Goal: Task Accomplishment & Management: Manage account settings

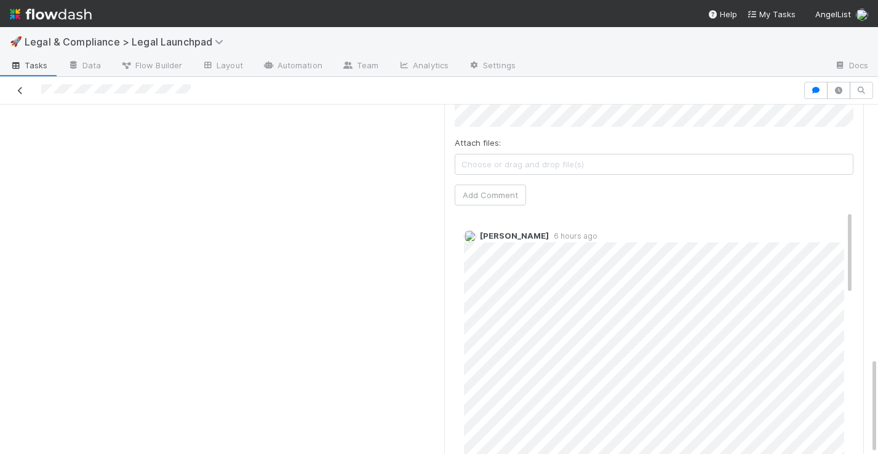
click at [18, 89] on icon at bounding box center [20, 91] width 12 height 8
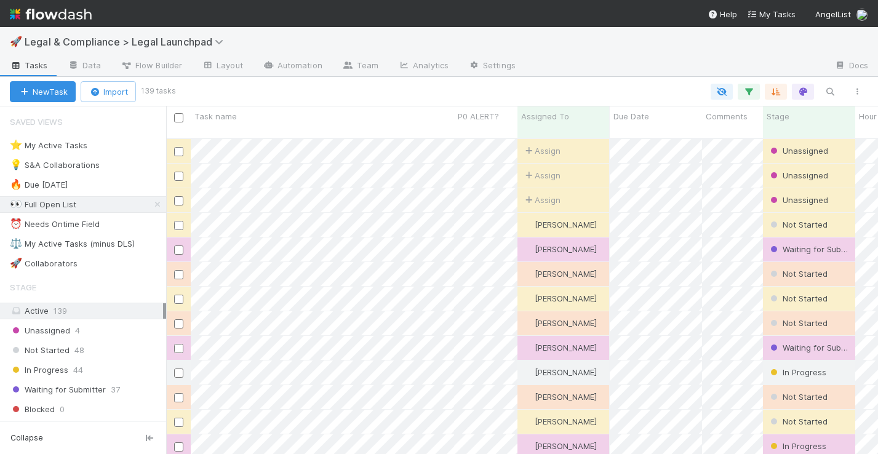
scroll to position [325, 712]
click at [747, 91] on icon "button" at bounding box center [749, 91] width 12 height 11
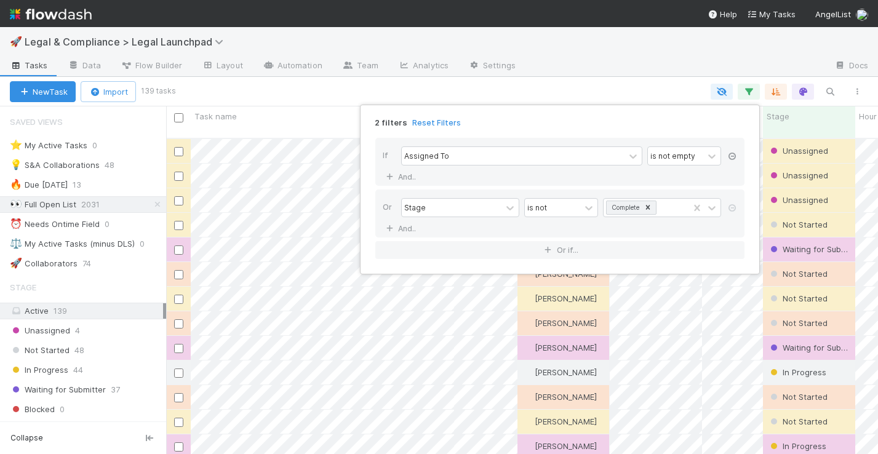
click at [732, 157] on icon at bounding box center [732, 156] width 12 height 7
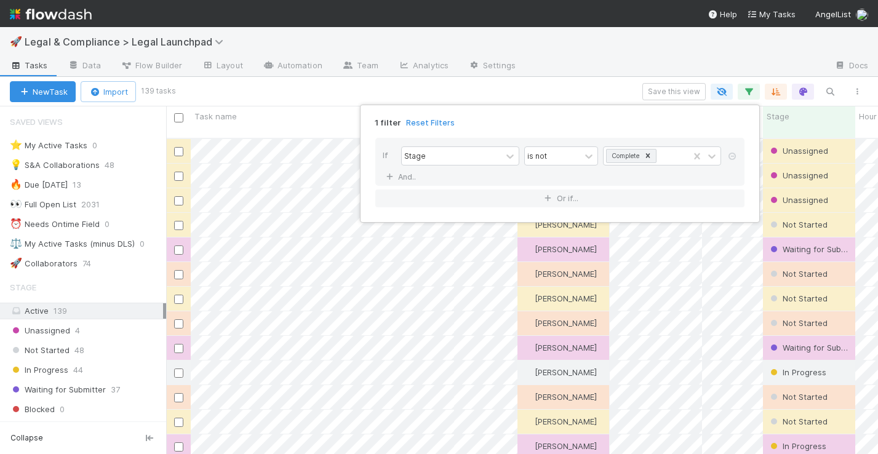
scroll to position [325, 712]
click at [711, 49] on div "1 filter Reset Filters If Stage is not Complete And.. Or if..." at bounding box center [439, 227] width 878 height 454
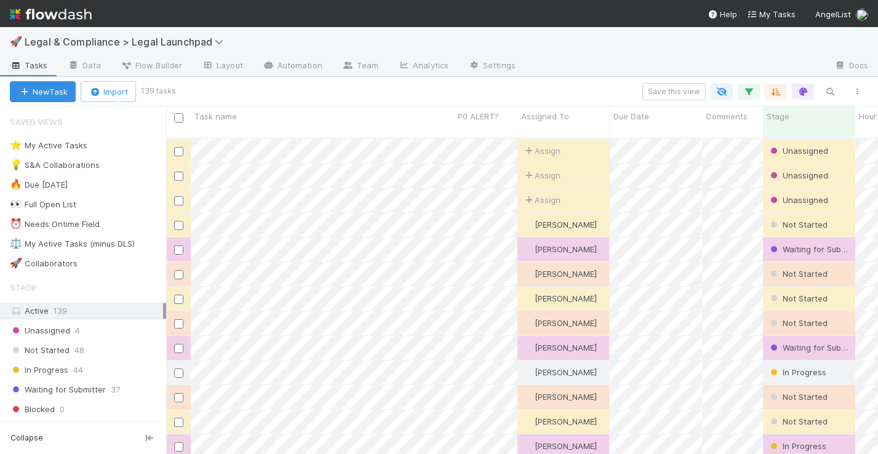
scroll to position [325, 712]
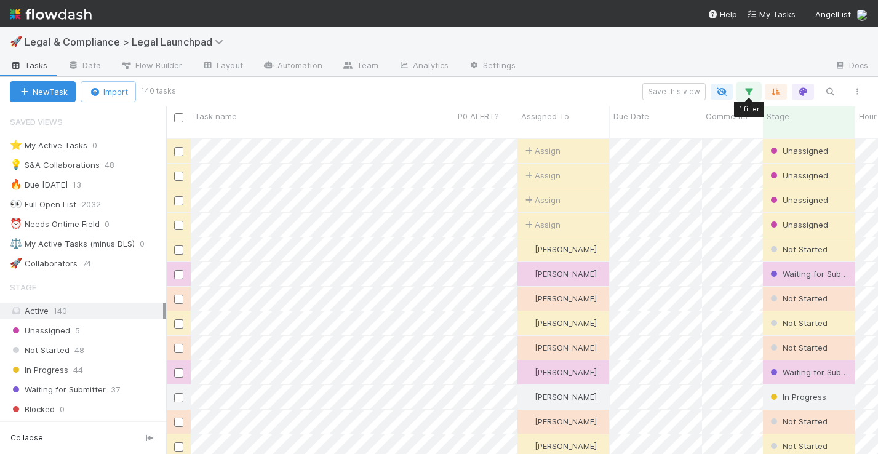
click at [746, 92] on icon "button" at bounding box center [749, 91] width 12 height 11
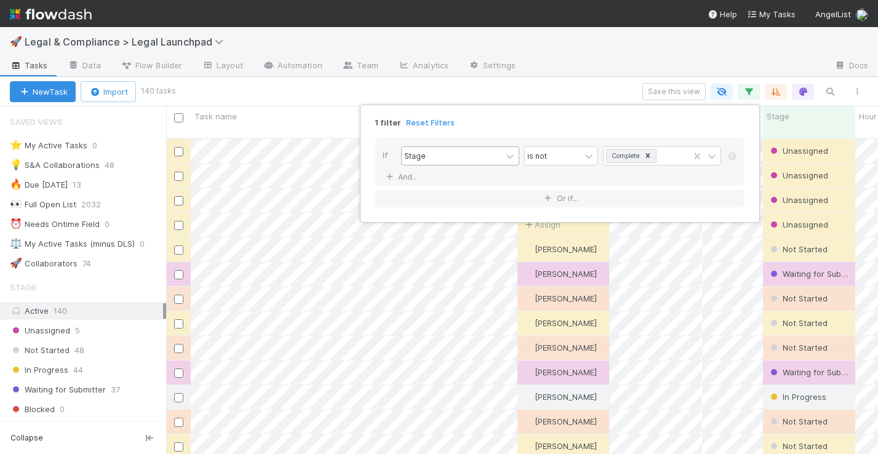
click at [489, 156] on div "Stage" at bounding box center [452, 156] width 100 height 18
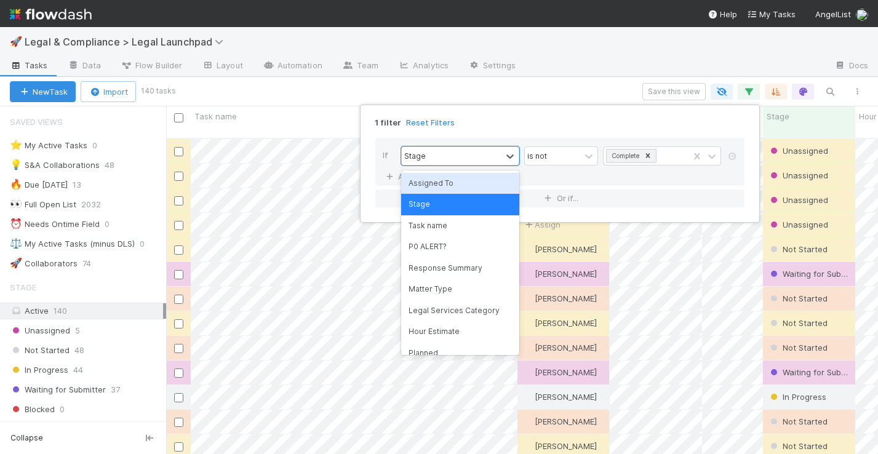
click at [464, 181] on div "Assigned To" at bounding box center [460, 183] width 118 height 21
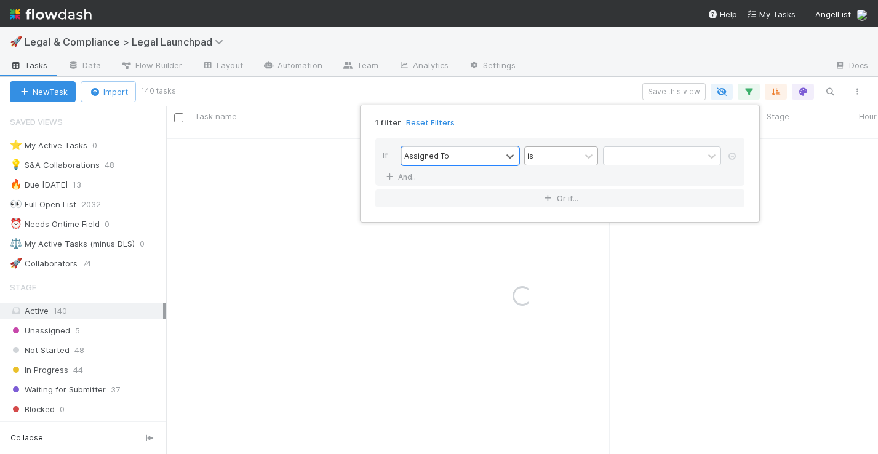
click at [559, 156] on div "is" at bounding box center [552, 156] width 55 height 18
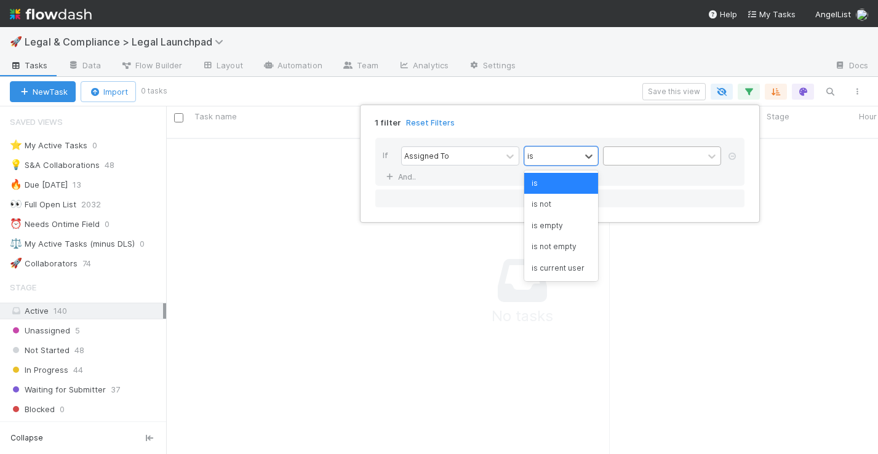
click at [660, 154] on div at bounding box center [654, 156] width 100 height 18
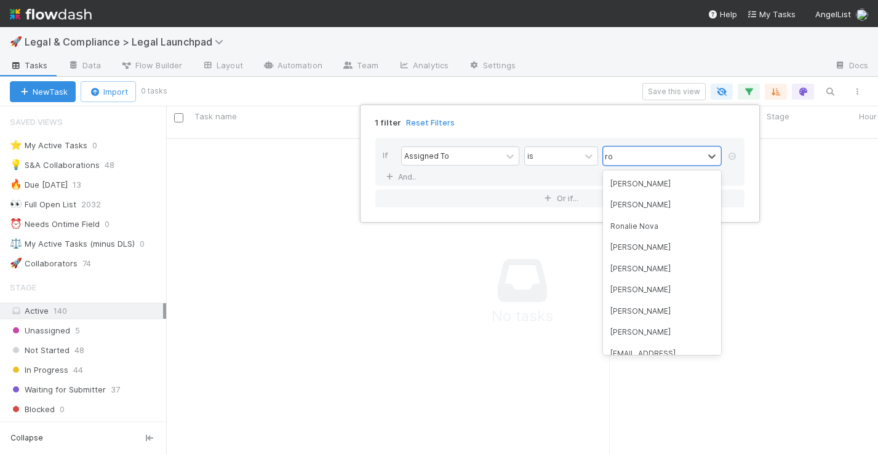
scroll to position [0, 0]
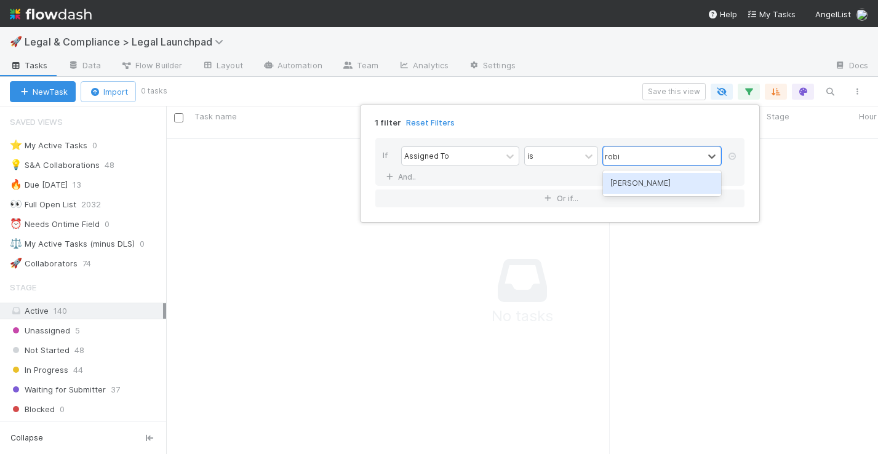
type input "robin"
click at [631, 181] on div "[PERSON_NAME]" at bounding box center [662, 183] width 118 height 21
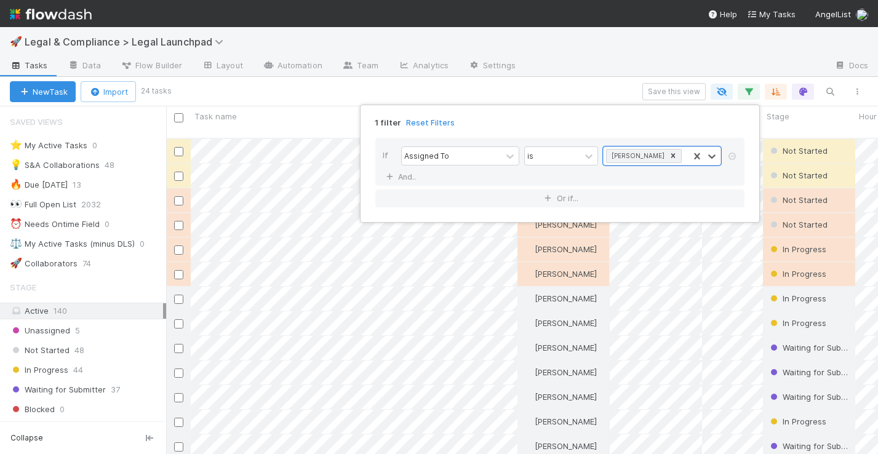
scroll to position [325, 712]
click at [570, 78] on div "1 filter Reset Filters If Assigned To is option Robin Sosnow, selected. 0 resul…" at bounding box center [439, 227] width 878 height 454
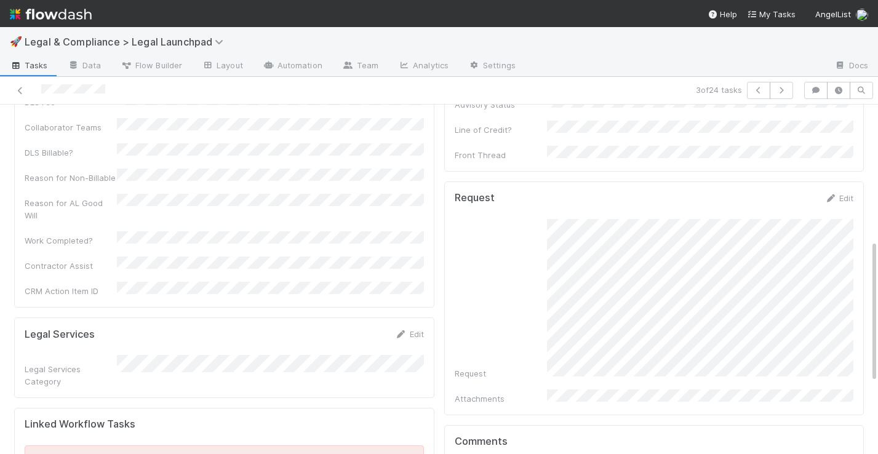
scroll to position [334, 0]
click at [18, 87] on icon at bounding box center [20, 91] width 12 height 8
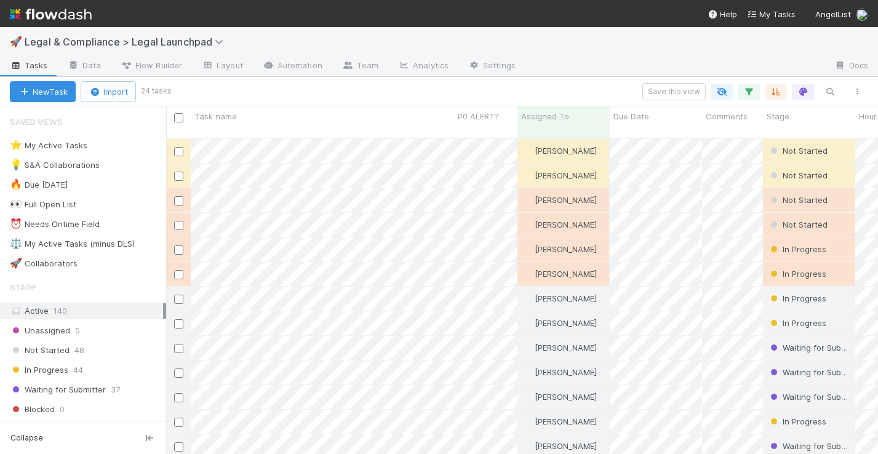
scroll to position [325, 712]
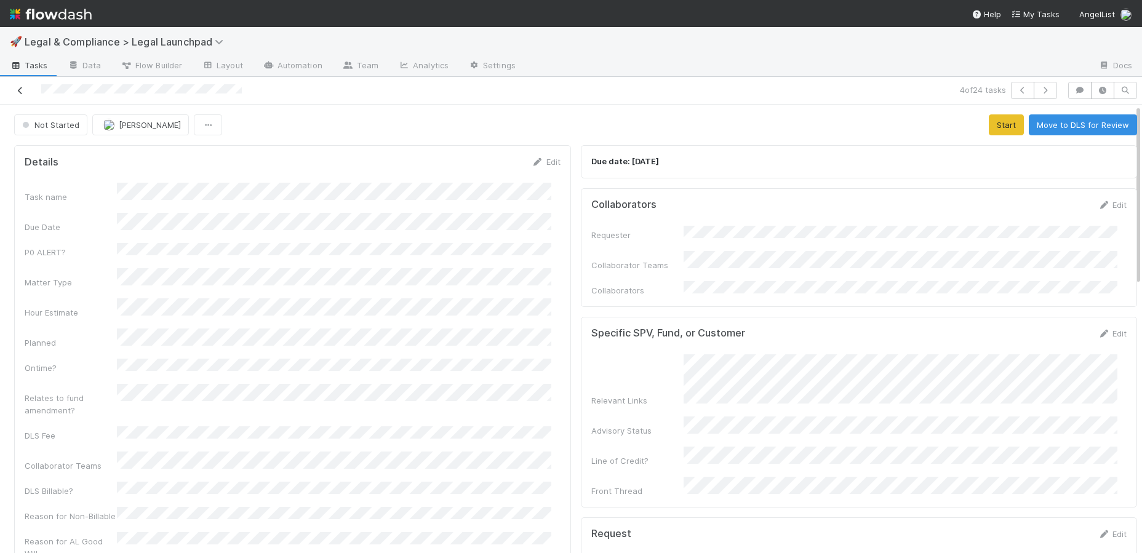
click at [17, 92] on icon at bounding box center [20, 91] width 12 height 8
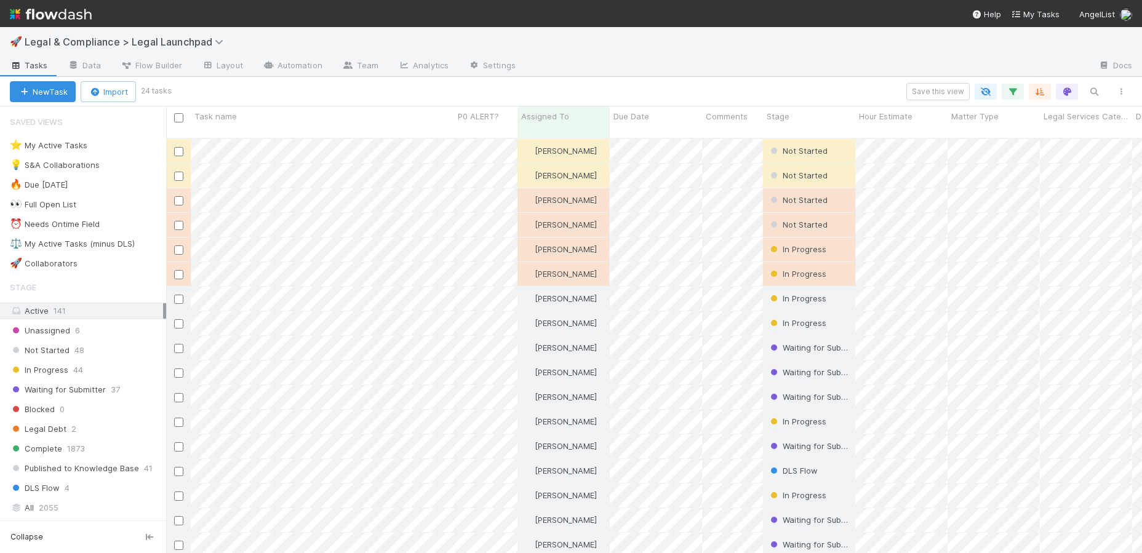
scroll to position [416, 966]
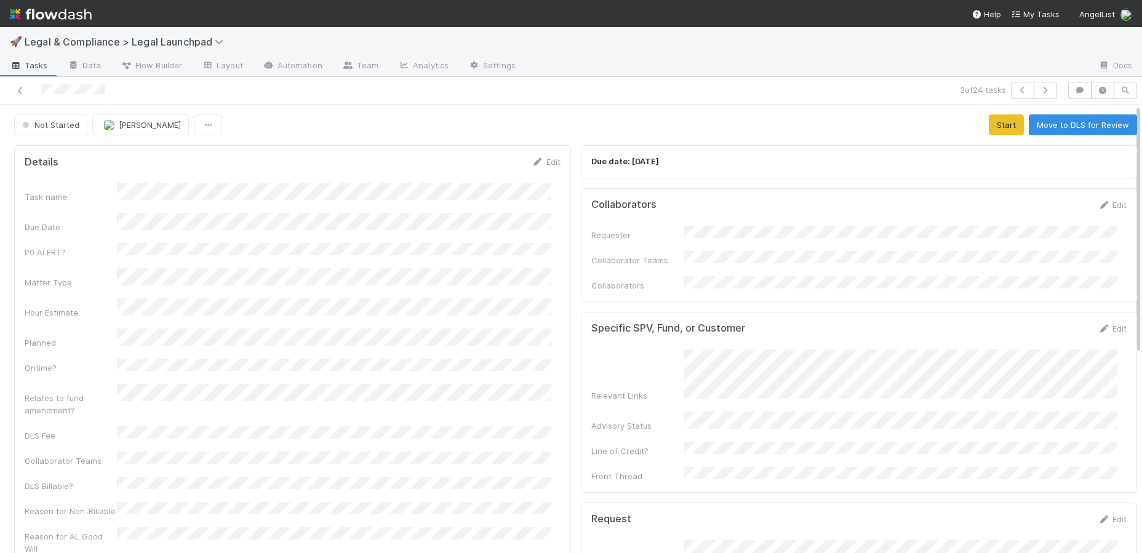
scroll to position [197, 0]
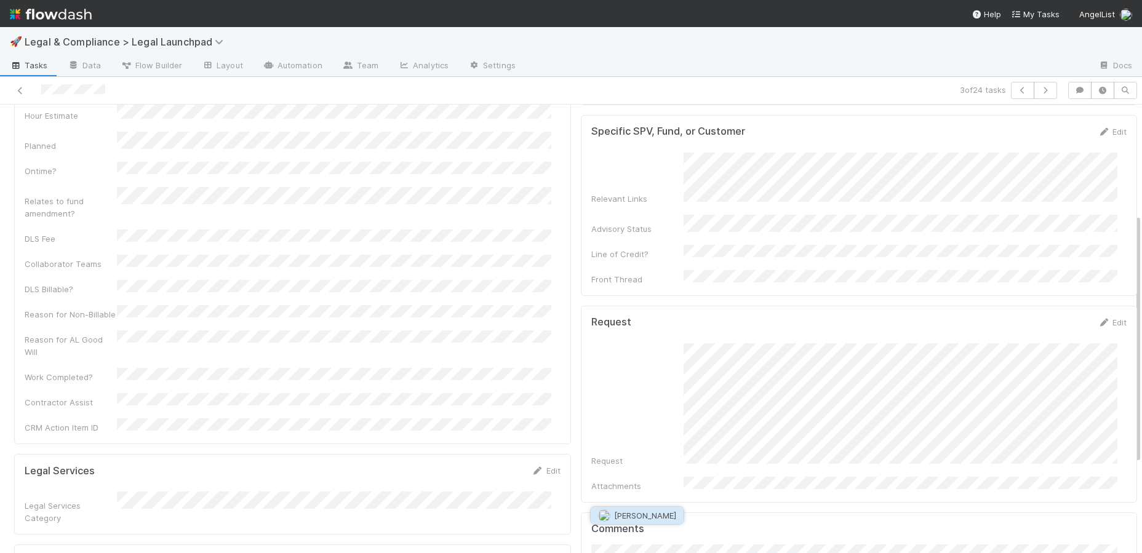
click at [645, 453] on span "May Chang" at bounding box center [645, 516] width 62 height 10
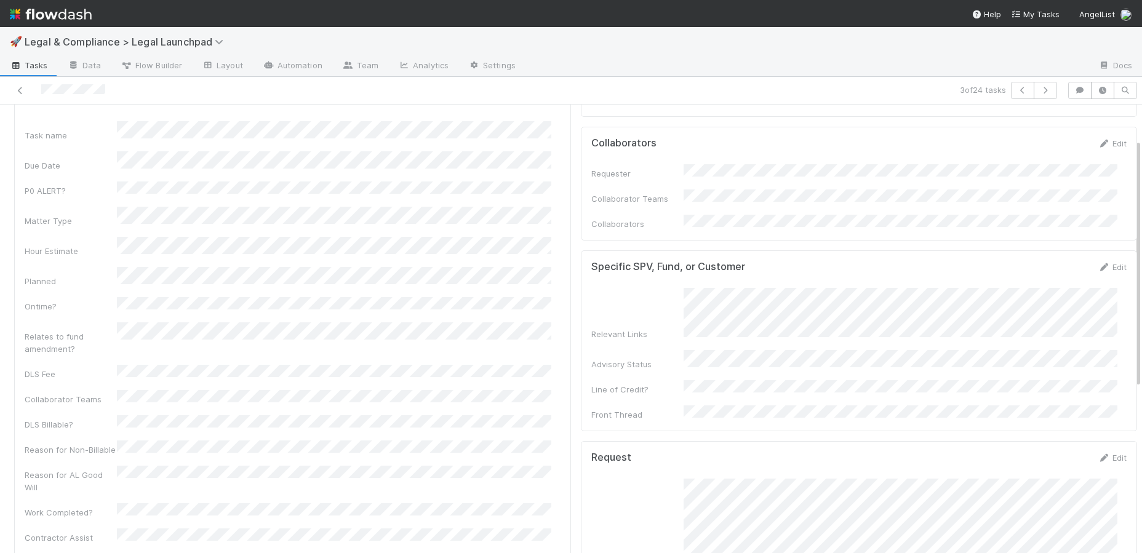
scroll to position [0, 0]
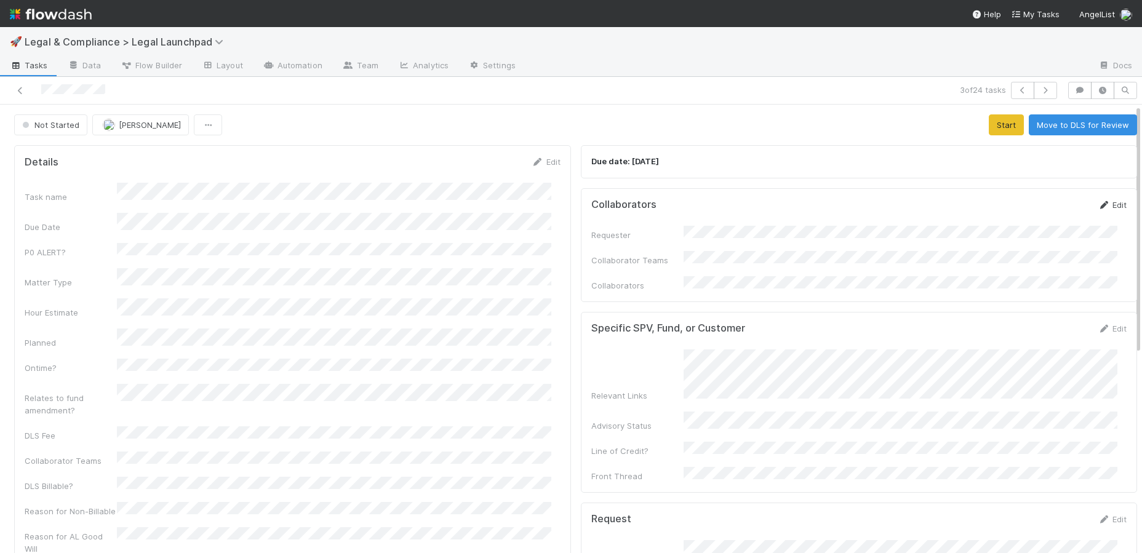
click at [877, 200] on link "Edit" at bounding box center [1111, 205] width 29 height 10
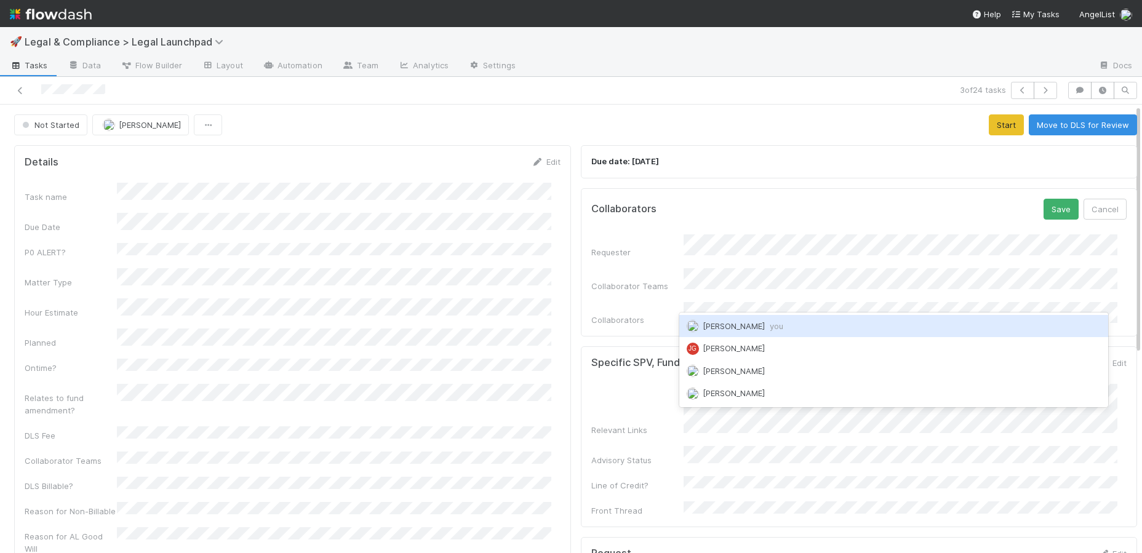
click at [770, 323] on span "you" at bounding box center [777, 326] width 14 height 10
click at [814, 333] on div "Hye Jin Koh" at bounding box center [893, 326] width 429 height 22
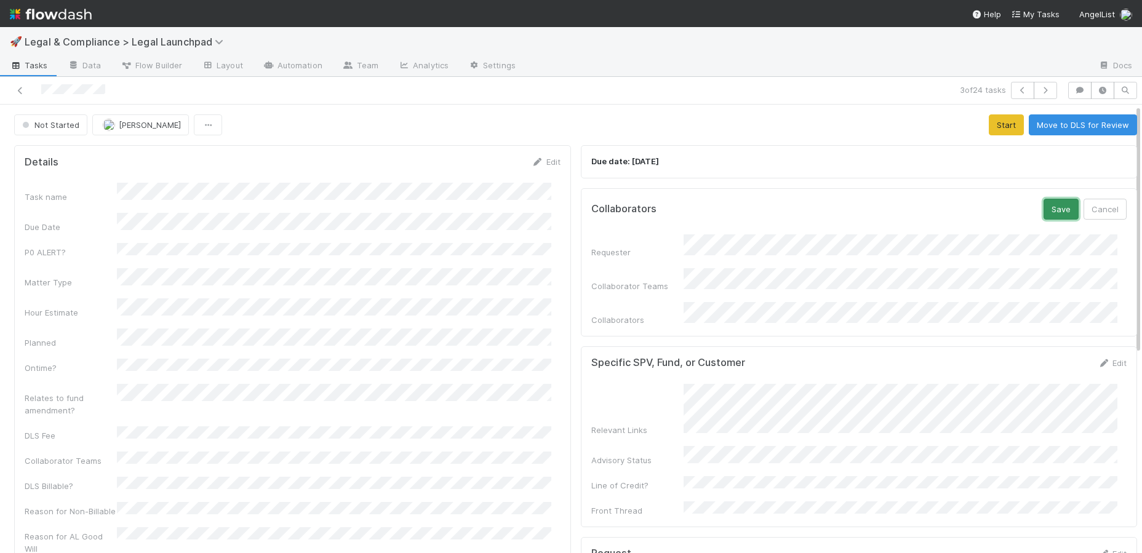
click at [877, 203] on button "Save" at bounding box center [1060, 209] width 35 height 21
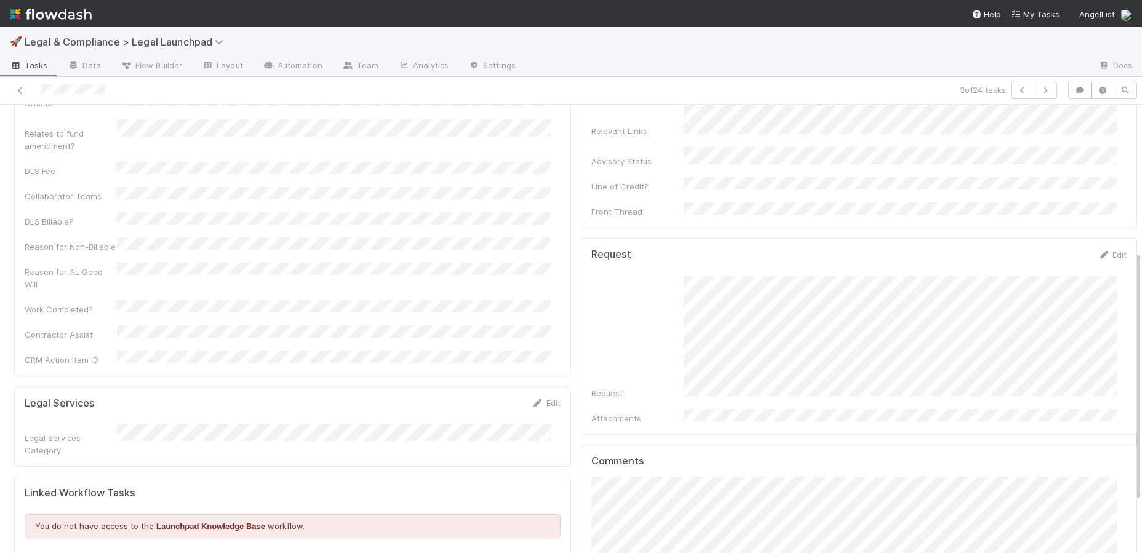
scroll to position [357, 0]
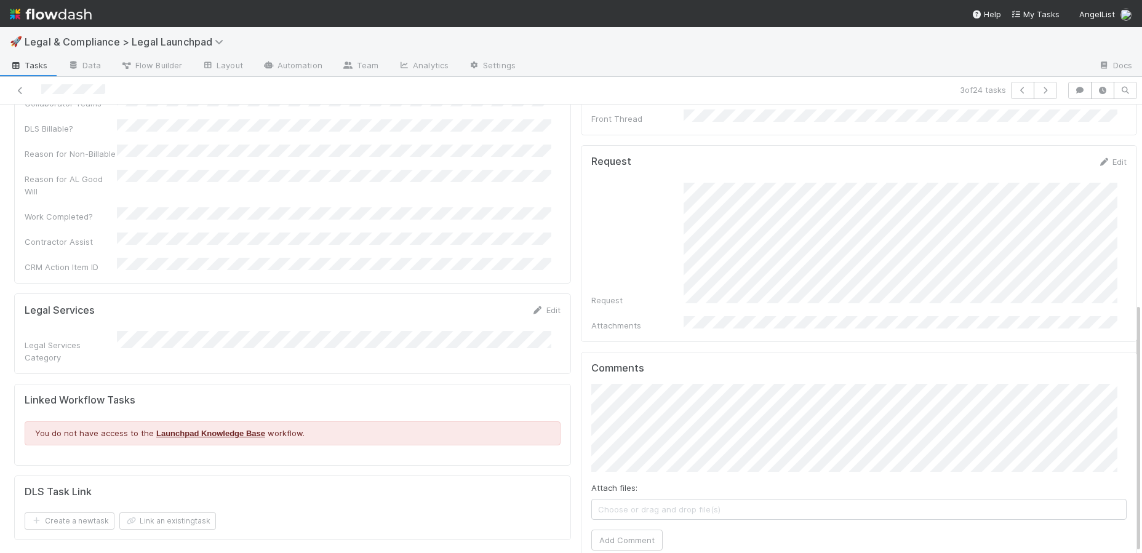
click at [506, 453] on div "Details Edit Task name Due Date P0 ALERT? Matter Type Hour Estimate Planned Ont…" at bounding box center [292, 182] width 567 height 798
click at [789, 453] on div "Attach files: Choose or drag and drop file(s) Add Comment" at bounding box center [859, 467] width 536 height 167
click at [637, 453] on button "Add Comment" at bounding box center [626, 540] width 71 height 21
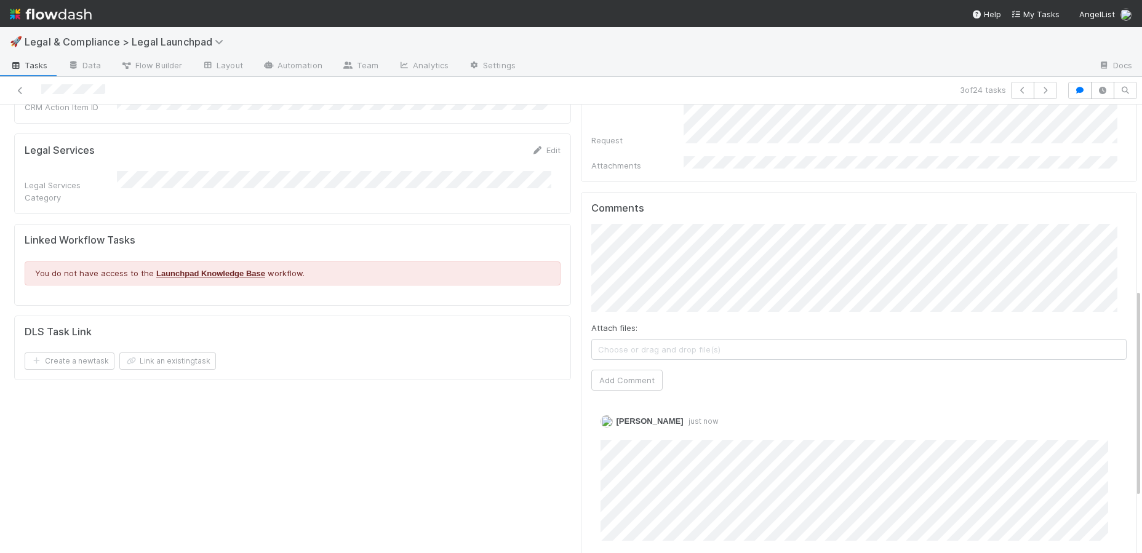
scroll to position [0, 0]
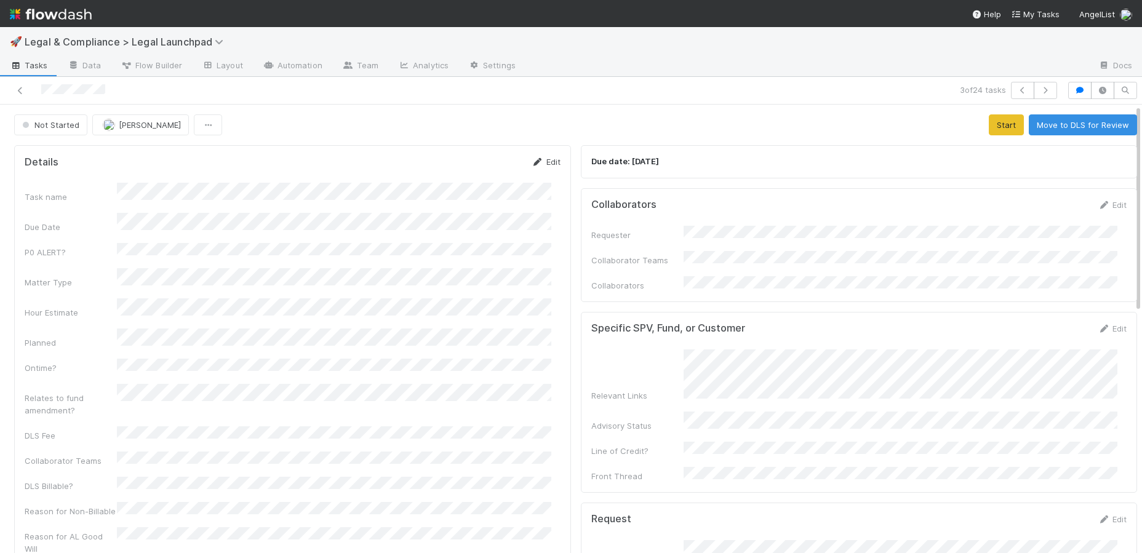
click at [535, 157] on link "Edit" at bounding box center [546, 162] width 29 height 10
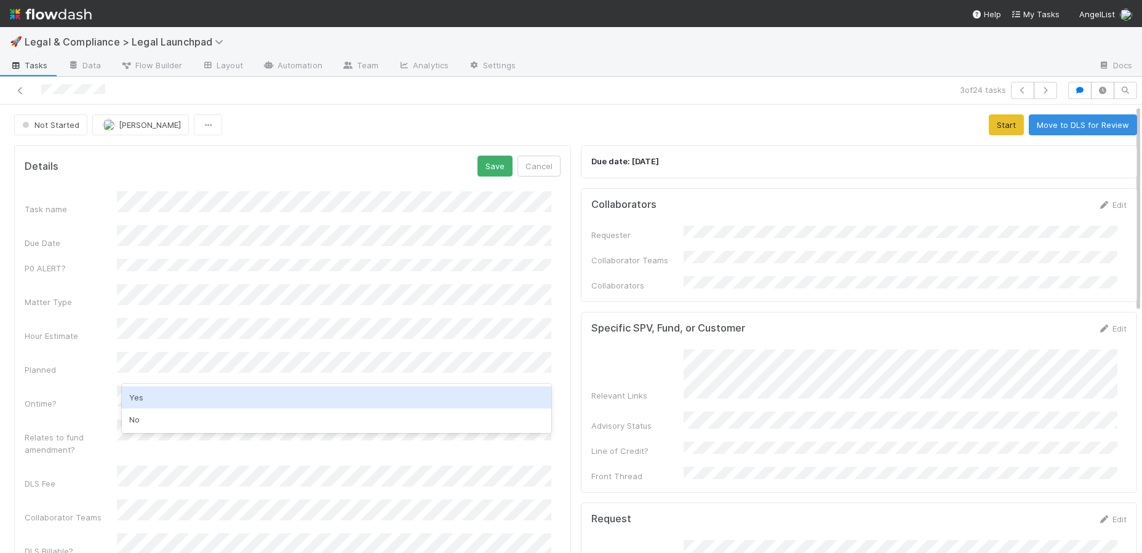
click at [177, 398] on div "Yes" at bounding box center [336, 397] width 429 height 22
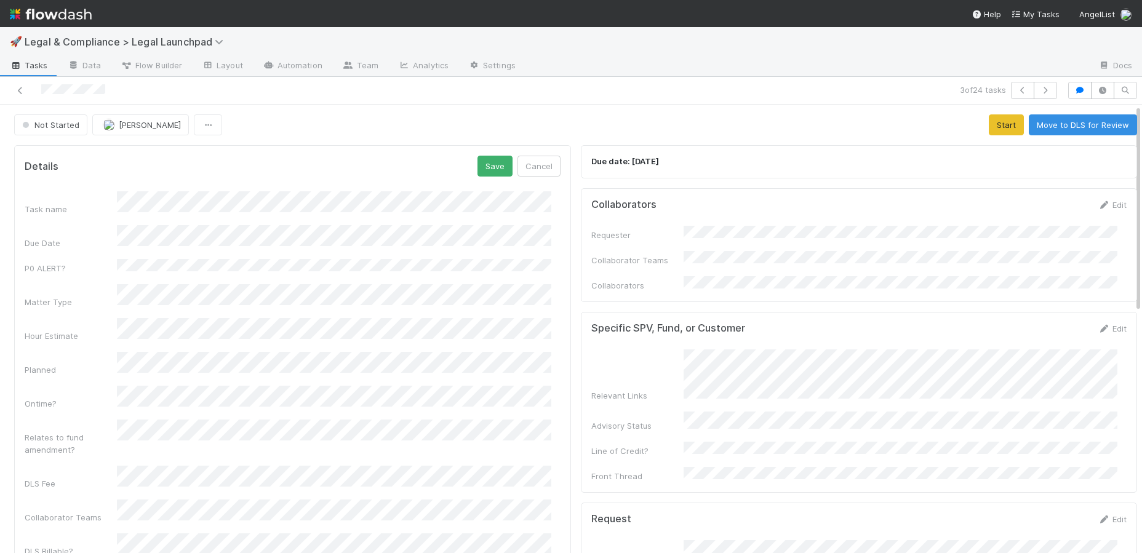
click at [98, 318] on div "Hour Estimate" at bounding box center [293, 330] width 536 height 24
click at [492, 156] on button "Save" at bounding box center [494, 166] width 35 height 21
click at [877, 114] on button "Start" at bounding box center [1006, 124] width 35 height 21
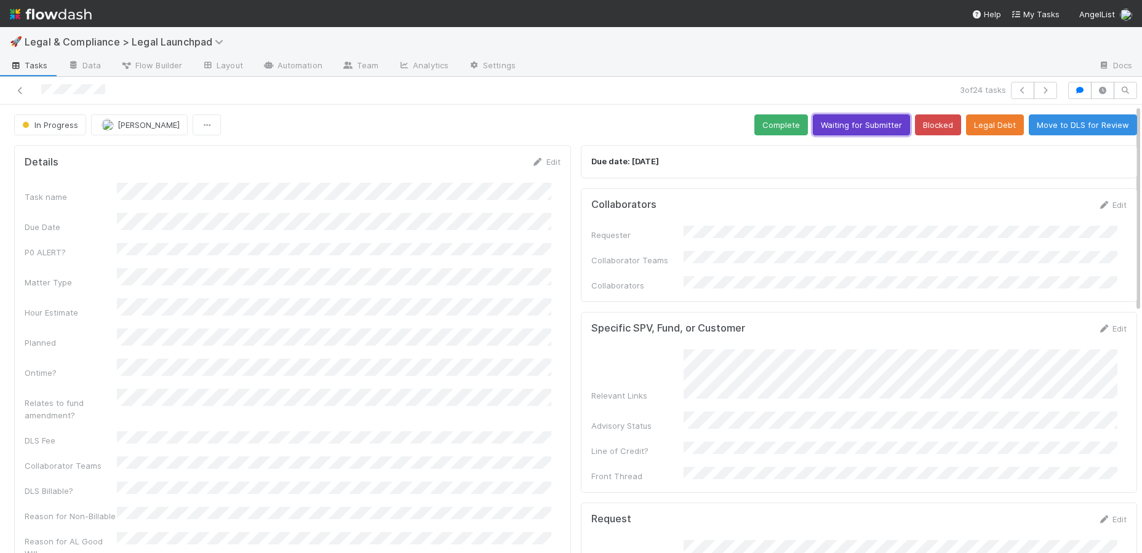
click at [870, 116] on button "Waiting for Submitter" at bounding box center [861, 124] width 97 height 21
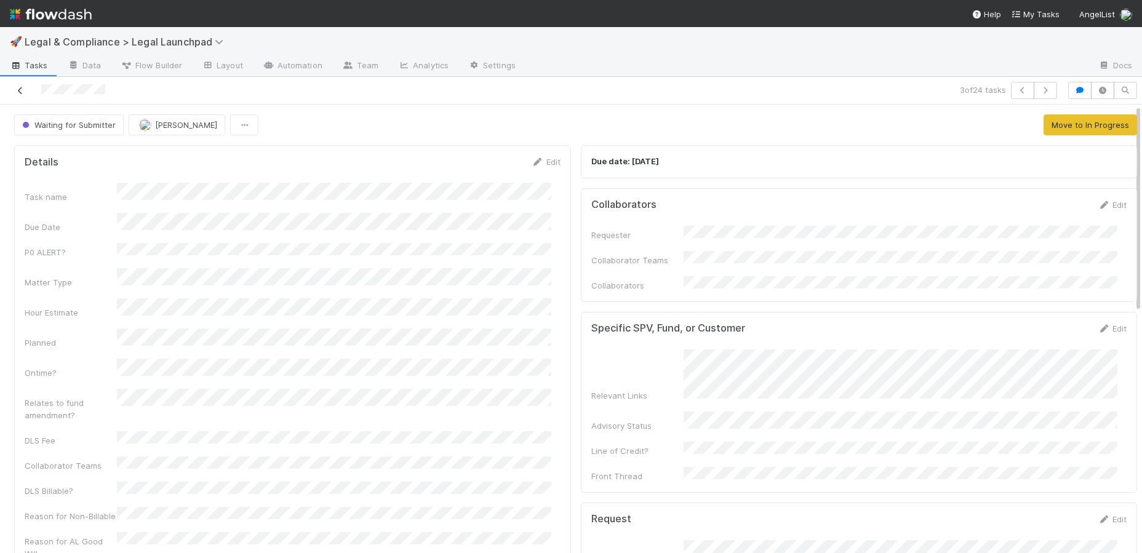
click at [21, 87] on icon at bounding box center [20, 91] width 12 height 8
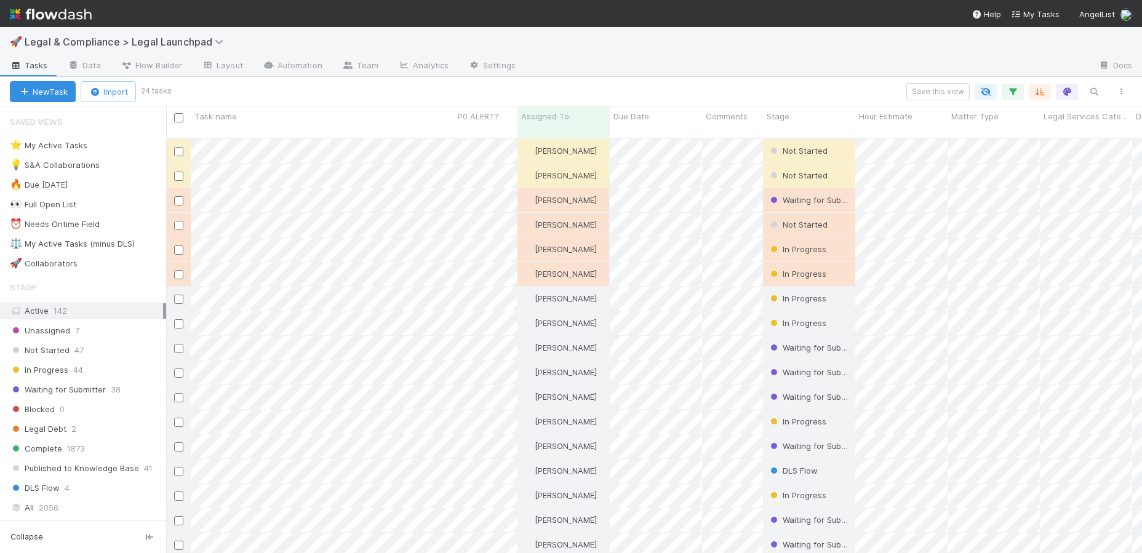
scroll to position [416, 966]
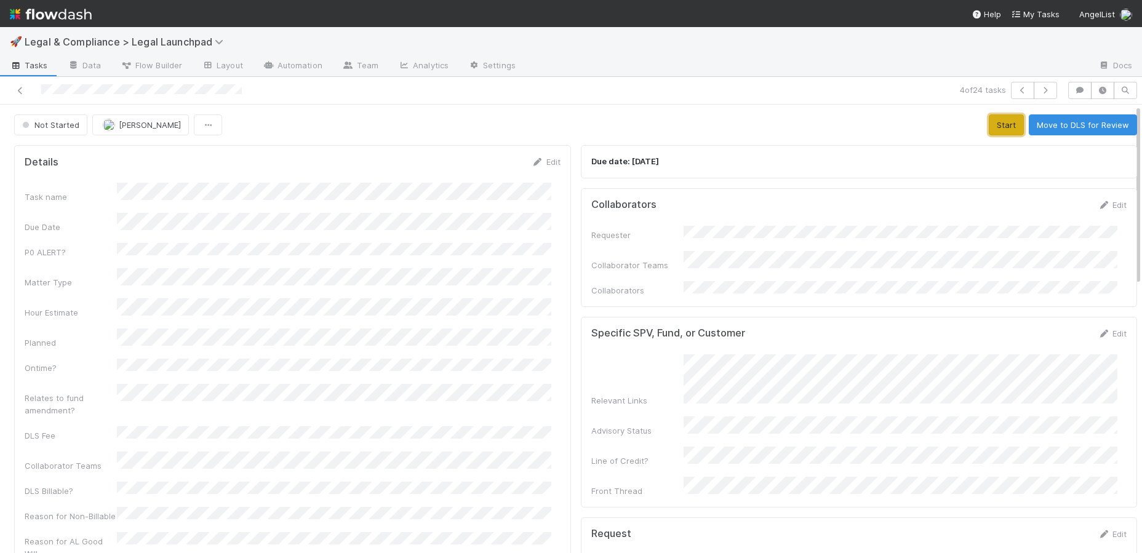
click at [877, 124] on button "Start" at bounding box center [1006, 124] width 35 height 21
click at [532, 162] on icon at bounding box center [538, 162] width 12 height 8
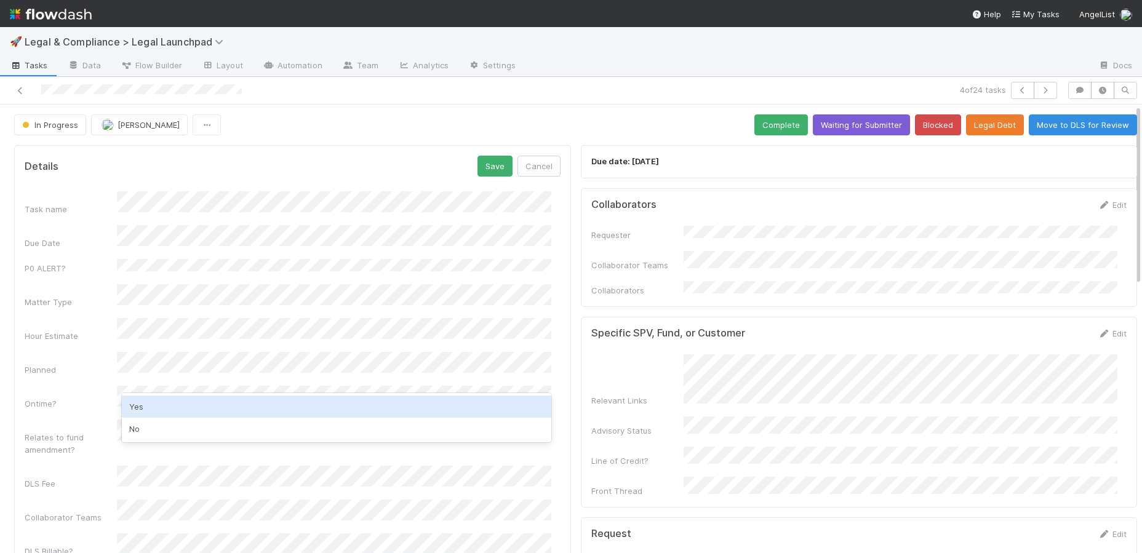
click at [154, 402] on div "Yes" at bounding box center [336, 407] width 429 height 22
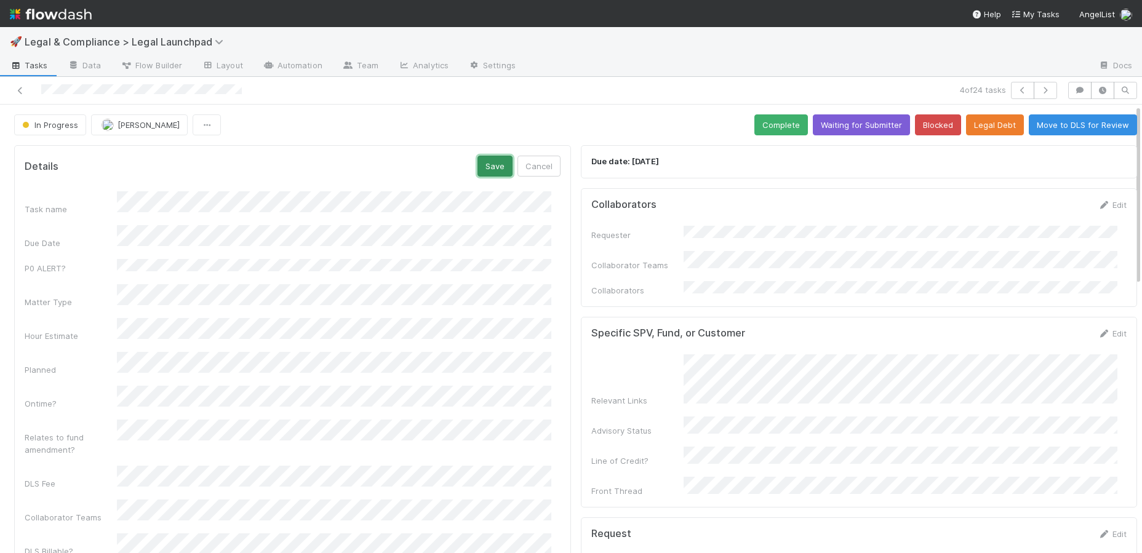
click at [477, 169] on button "Save" at bounding box center [494, 166] width 35 height 21
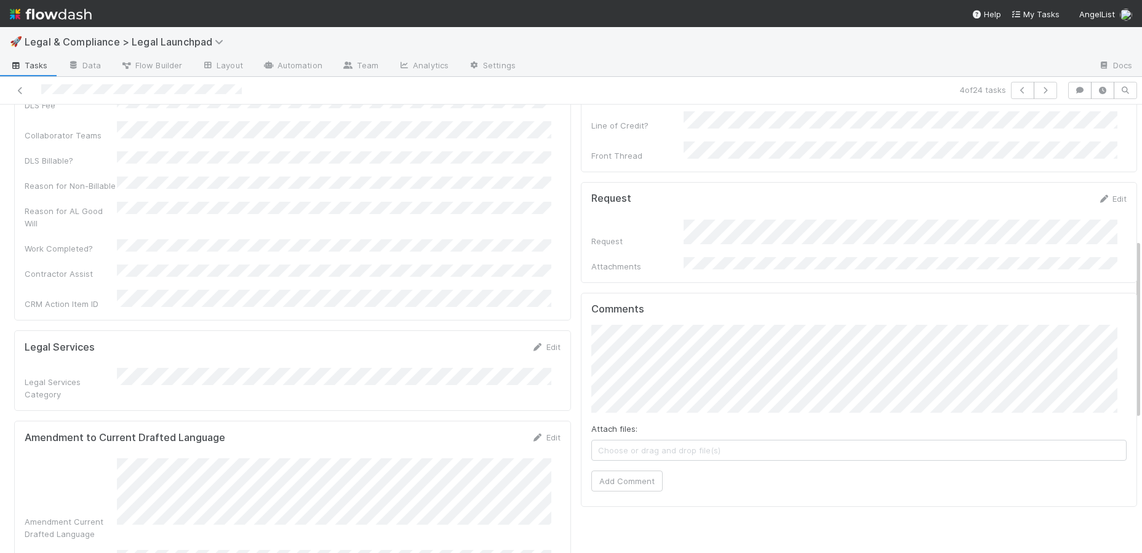
scroll to position [476, 0]
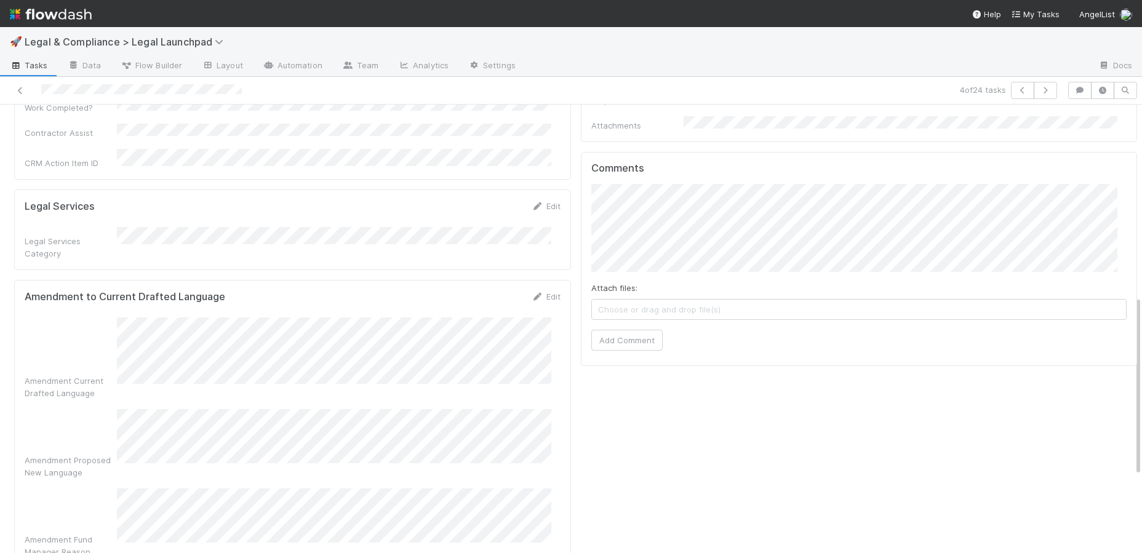
click at [114, 453] on div "Amendment Fund Manager Reason" at bounding box center [293, 523] width 536 height 70
click at [419, 447] on div "Amendment Current Drafted Language Amendment Proposed New Language Amendment Fu…" at bounding box center [293, 450] width 536 height 266
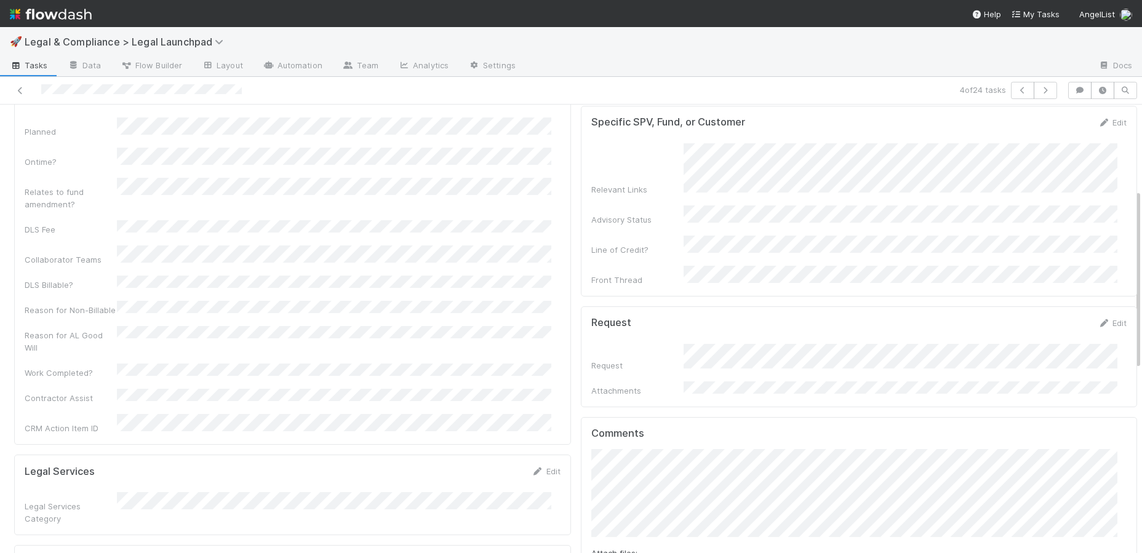
scroll to position [0, 0]
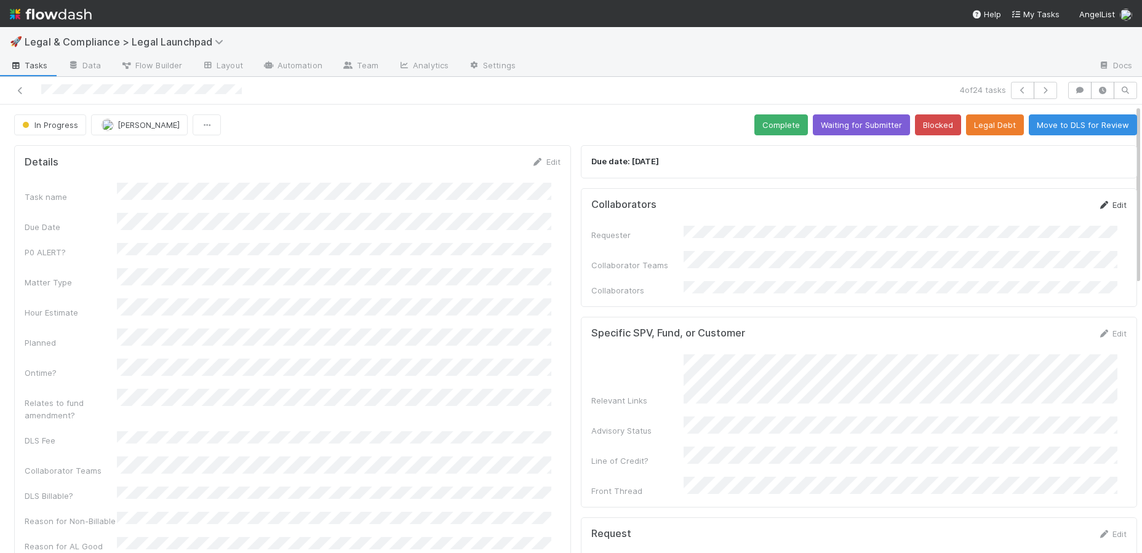
click at [877, 205] on icon at bounding box center [1103, 205] width 12 height 8
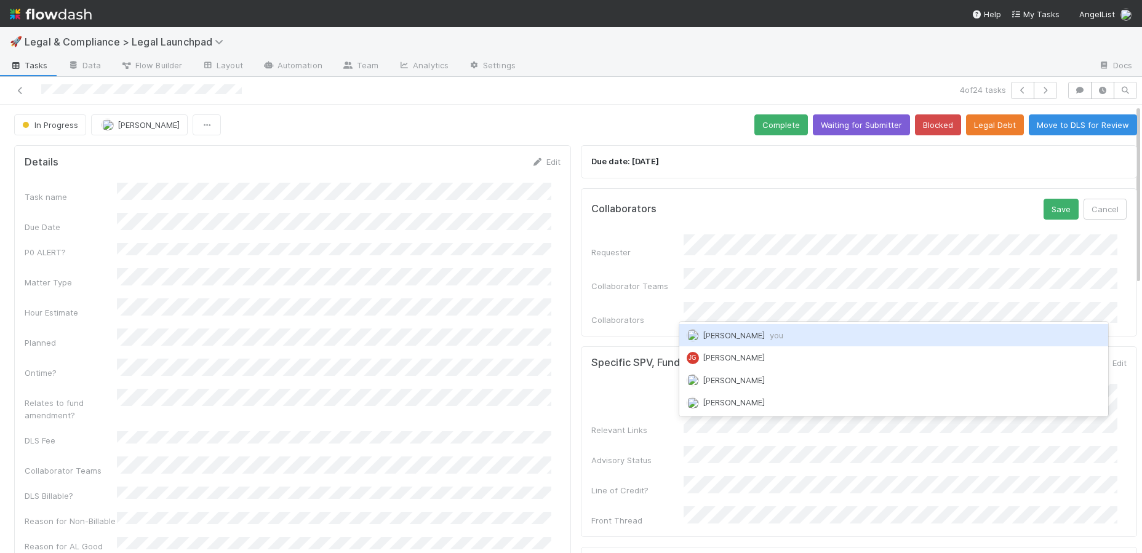
click at [788, 329] on div "Jason Siev you" at bounding box center [893, 335] width 429 height 22
click at [783, 331] on div "Hye Jin Koh" at bounding box center [893, 335] width 429 height 22
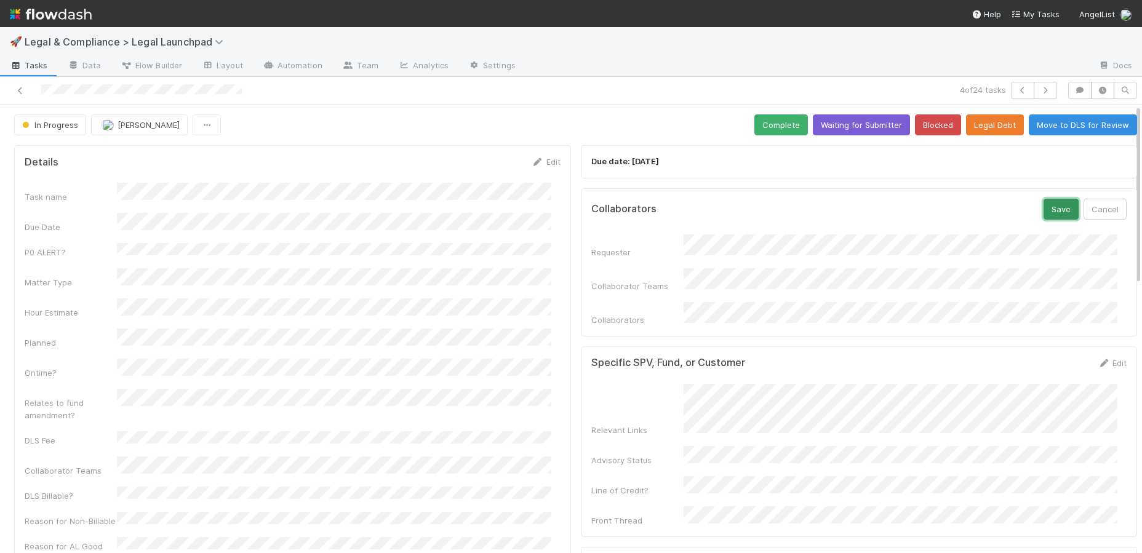
click at [877, 213] on button "Save" at bounding box center [1060, 209] width 35 height 21
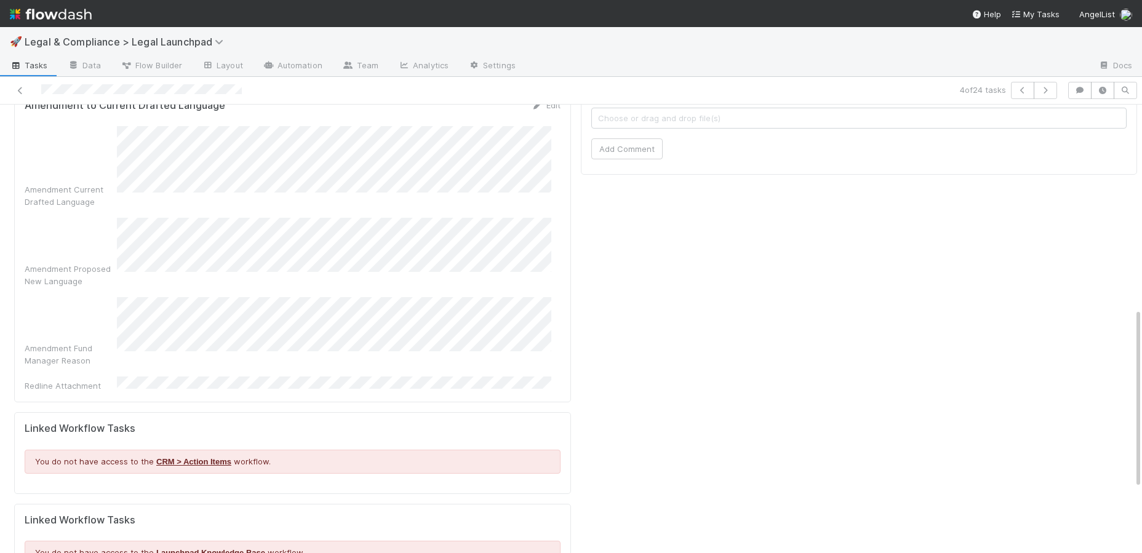
scroll to position [396, 0]
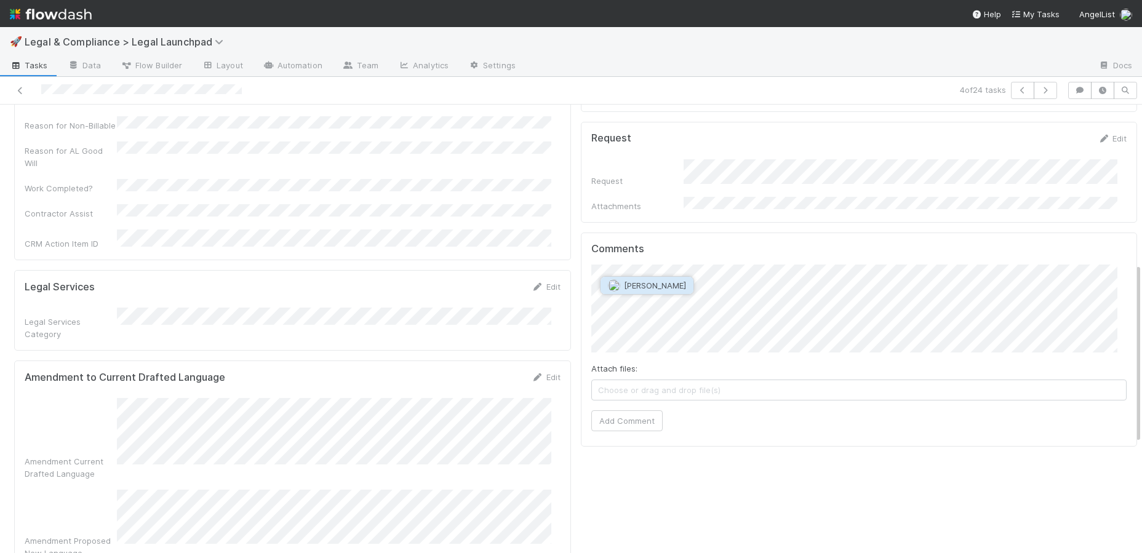
click at [686, 282] on span "Shradha Menghrajani" at bounding box center [655, 286] width 62 height 10
drag, startPoint x: 28, startPoint y: 332, endPoint x: 94, endPoint y: 348, distance: 67.7
click at [94, 361] on div "Amendment to Current Drafted Language Edit Amendment Current Drafted Language A…" at bounding box center [292, 518] width 557 height 314
copy div "Amendment Current Drafted Language"
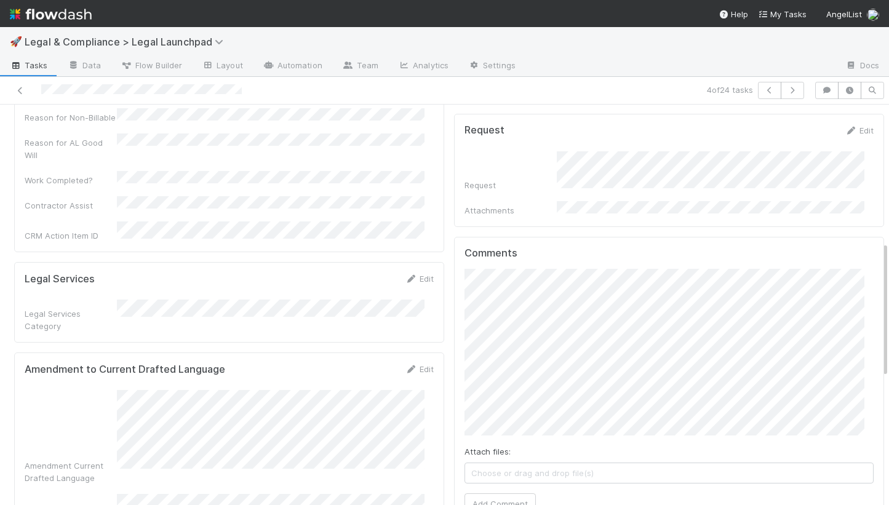
scroll to position [403, 0]
click at [454, 303] on div "Comments Attach files: Choose or drag and drop file(s) Add Comment" at bounding box center [669, 383] width 430 height 293
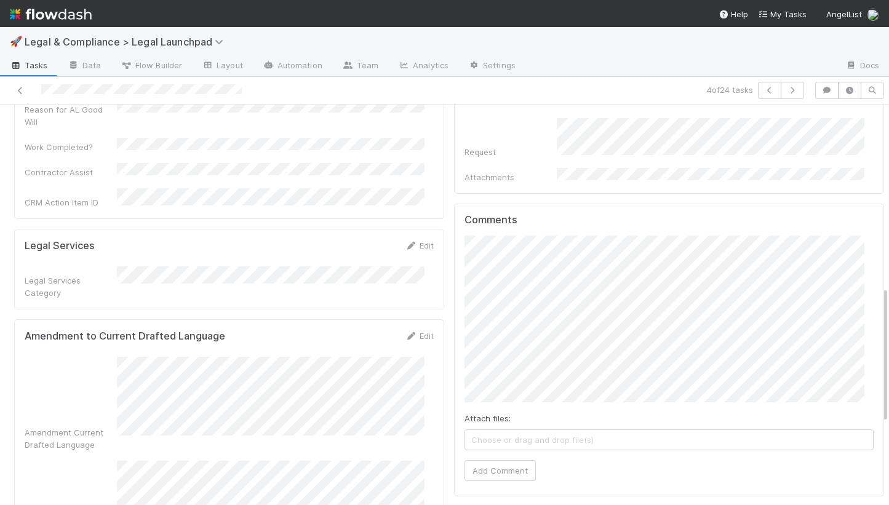
scroll to position [536, 0]
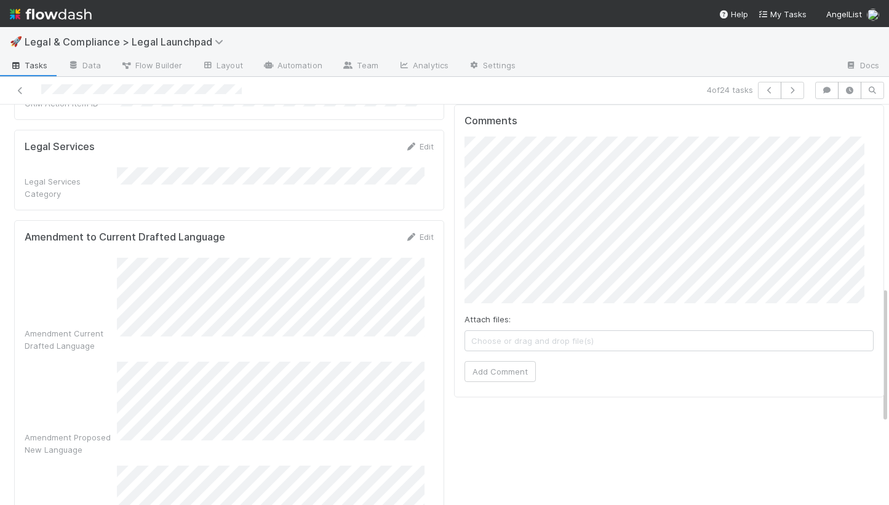
click at [590, 345] on div "Attach files: Choose or drag and drop file(s) Add Comment" at bounding box center [668, 259] width 409 height 245
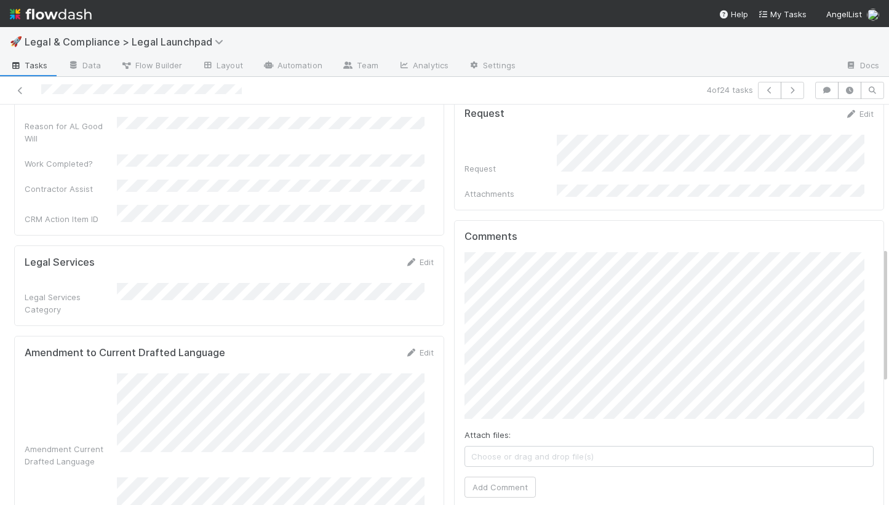
scroll to position [419, 0]
click at [498, 453] on button "Add Comment" at bounding box center [499, 488] width 71 height 21
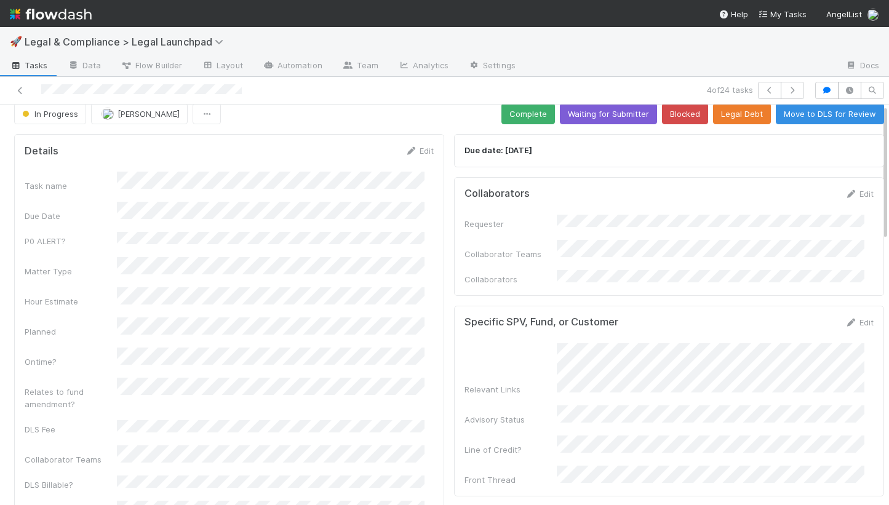
scroll to position [0, 0]
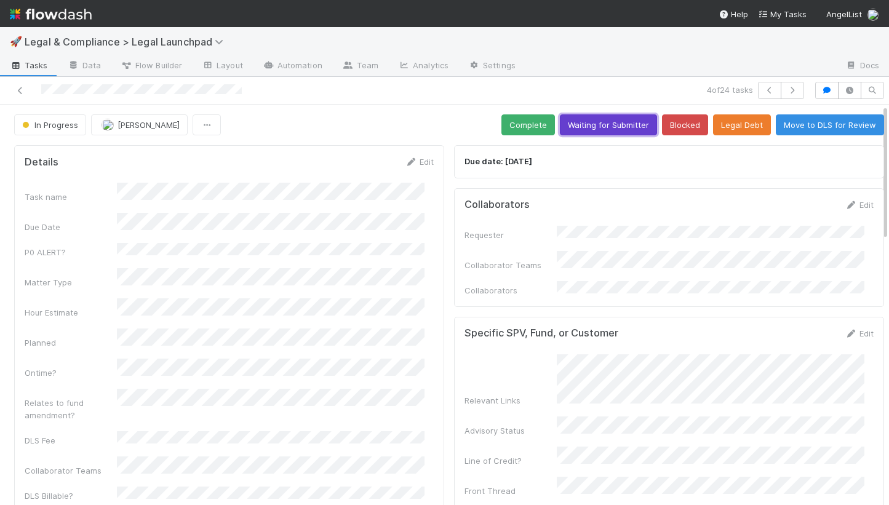
click at [623, 120] on button "Waiting for Submitter" at bounding box center [608, 124] width 97 height 21
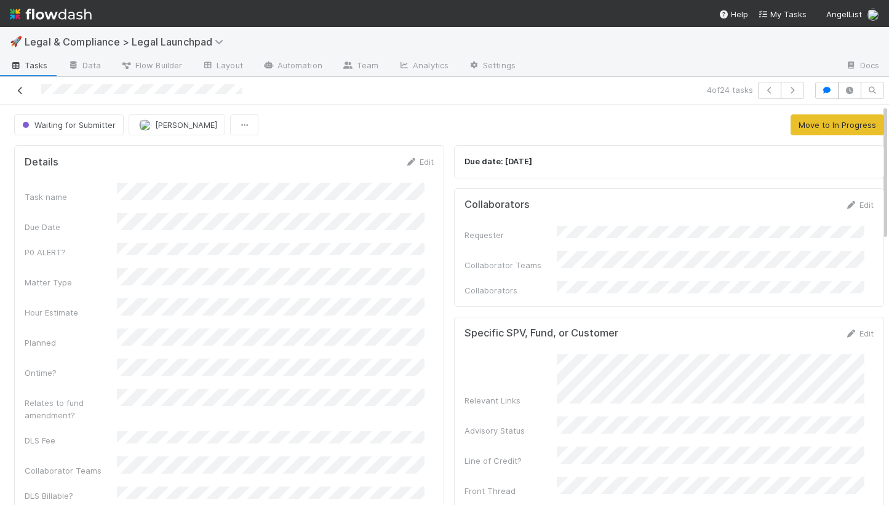
click at [18, 92] on icon at bounding box center [20, 91] width 12 height 8
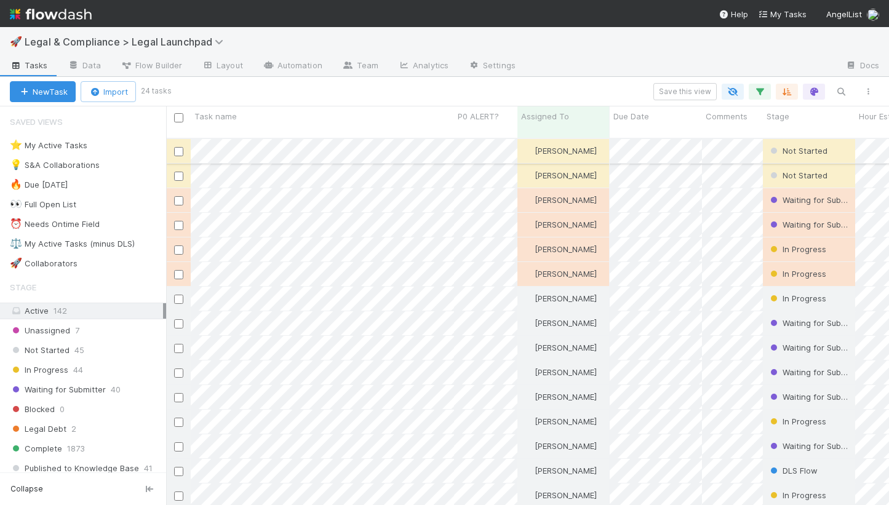
scroll to position [368, 714]
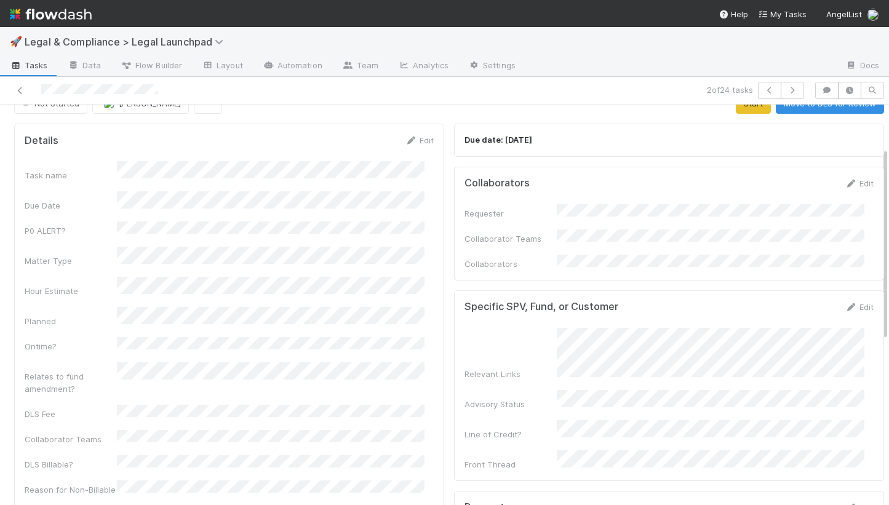
scroll to position [19, 0]
click at [28, 89] on div at bounding box center [207, 90] width 404 height 17
click at [21, 89] on icon at bounding box center [20, 91] width 12 height 8
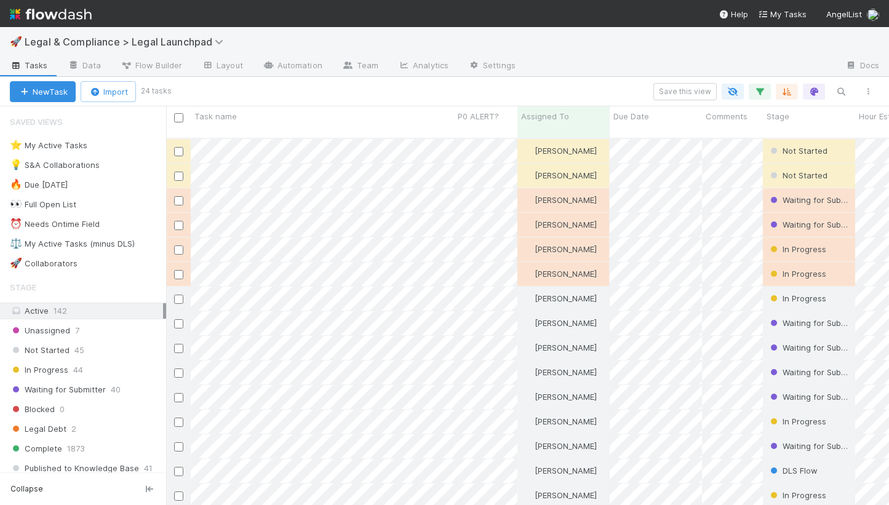
scroll to position [368, 714]
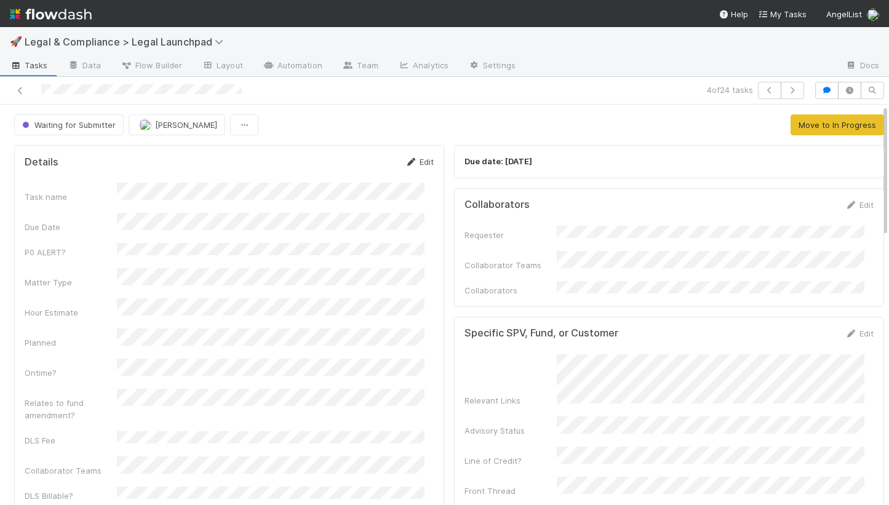
click at [405, 161] on icon at bounding box center [411, 162] width 12 height 8
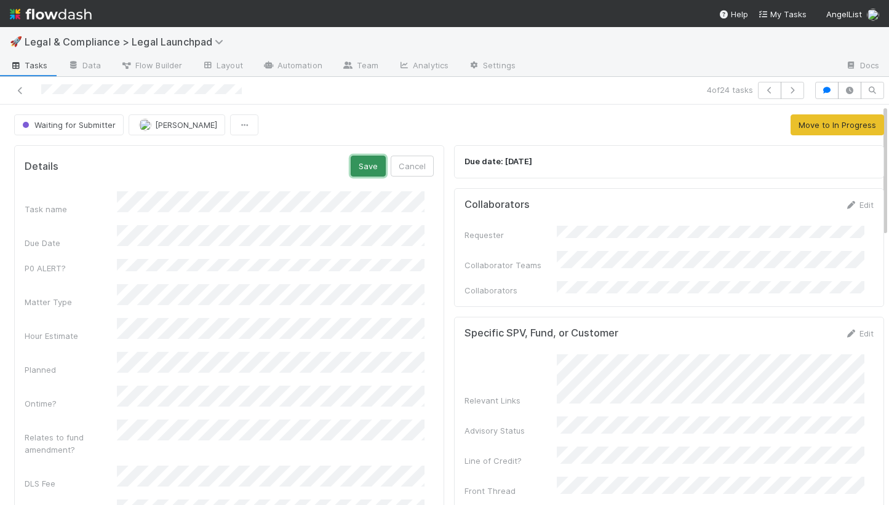
click at [353, 172] on button "Save" at bounding box center [368, 166] width 35 height 21
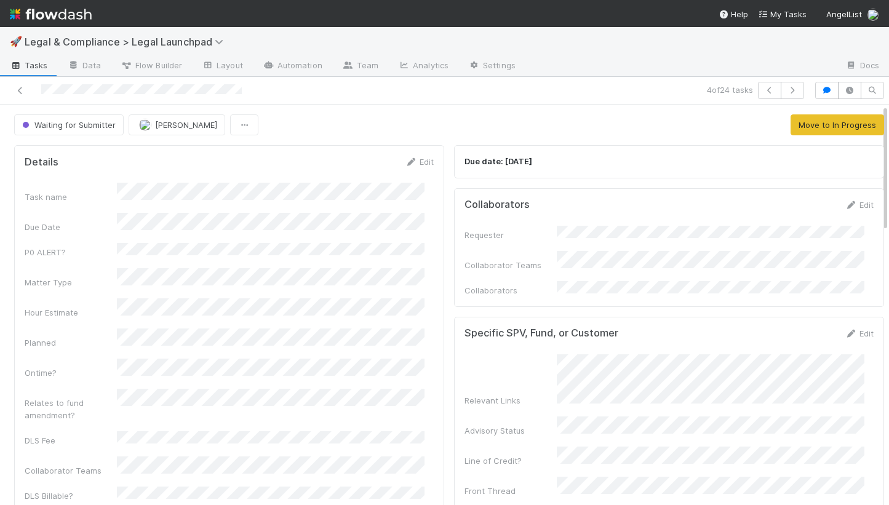
click at [29, 82] on div at bounding box center [207, 90] width 404 height 17
click at [26, 87] on icon at bounding box center [20, 91] width 12 height 8
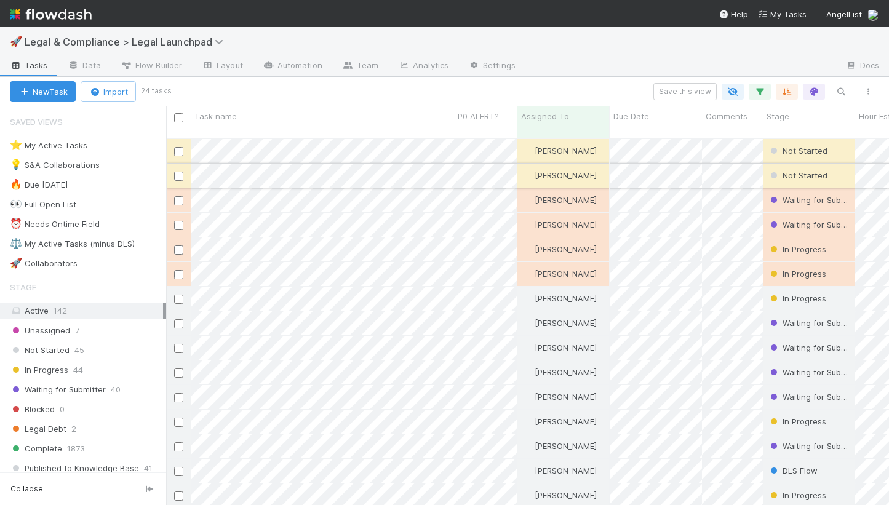
scroll to position [368, 714]
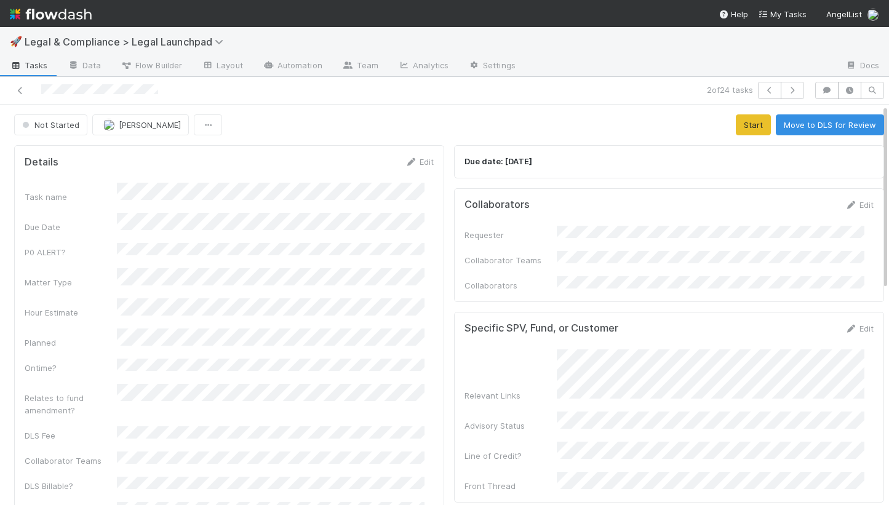
click at [41, 88] on div at bounding box center [207, 90] width 404 height 17
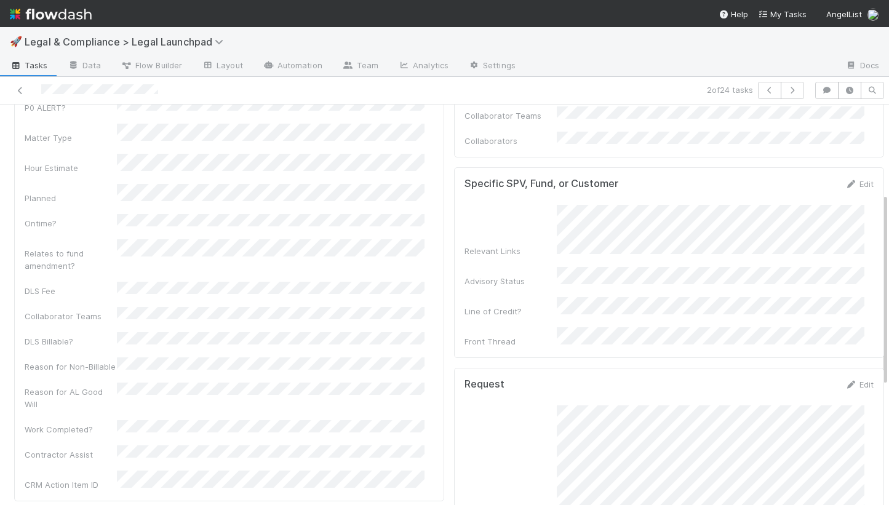
scroll to position [64, 0]
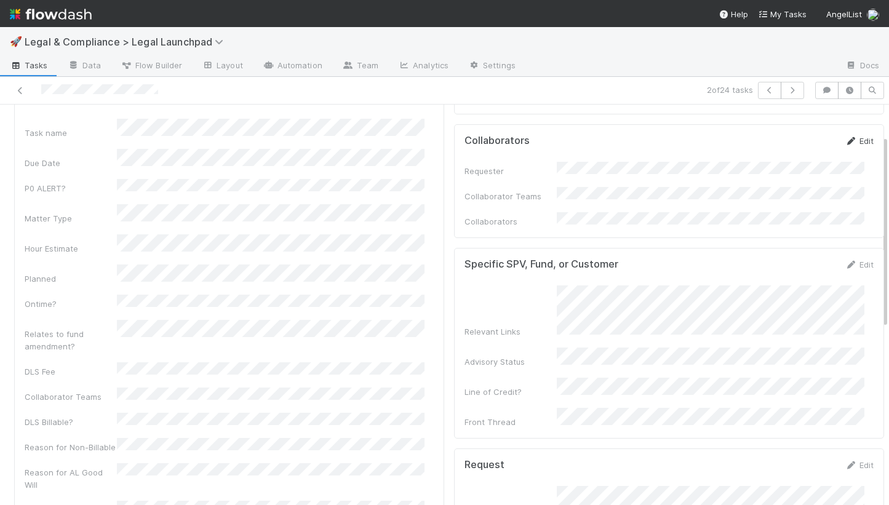
click at [845, 143] on icon at bounding box center [851, 141] width 12 height 8
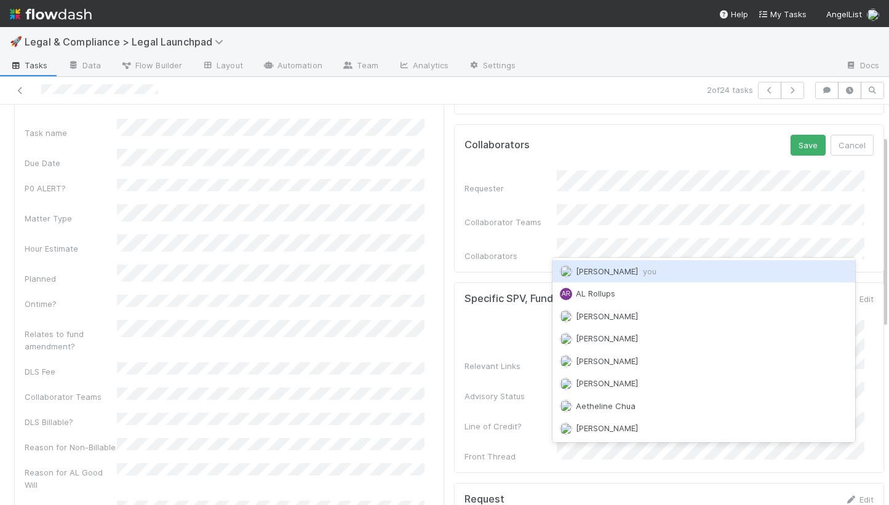
click at [642, 265] on div "Jason Siev you" at bounding box center [703, 271] width 303 height 22
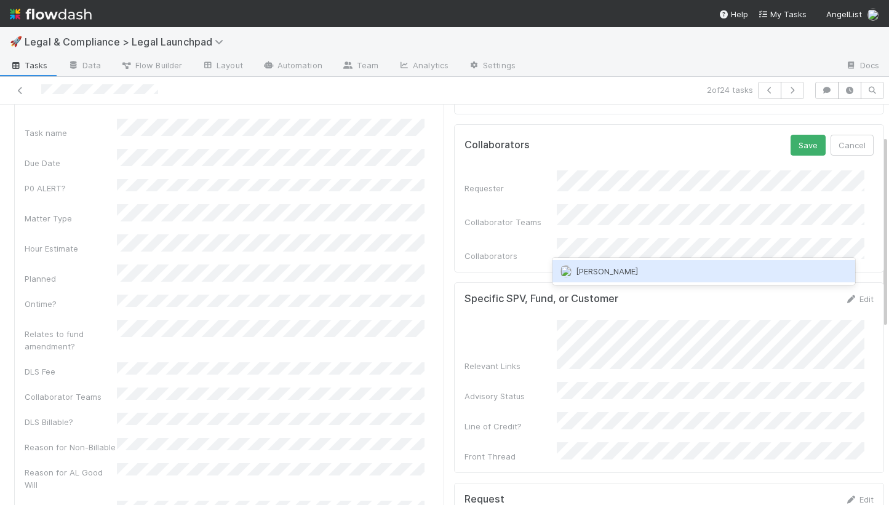
click at [632, 275] on div "Hye Jin Koh" at bounding box center [703, 271] width 303 height 22
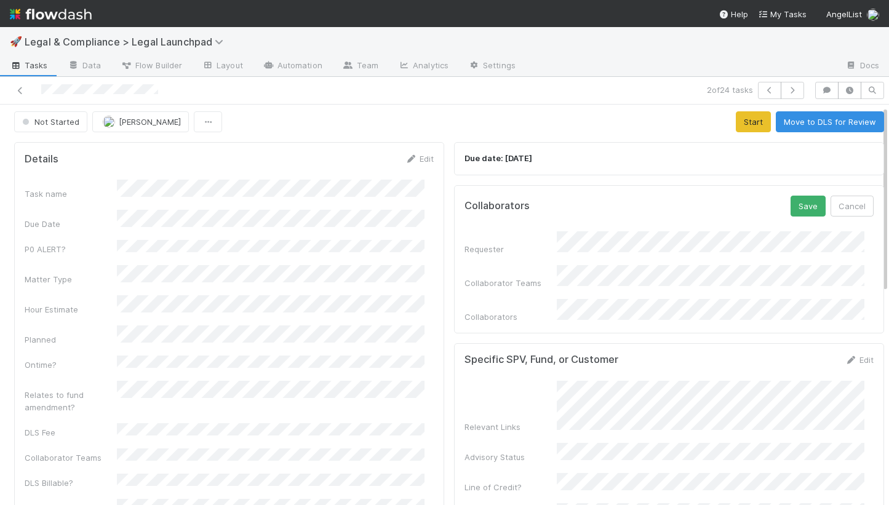
scroll to position [0, 0]
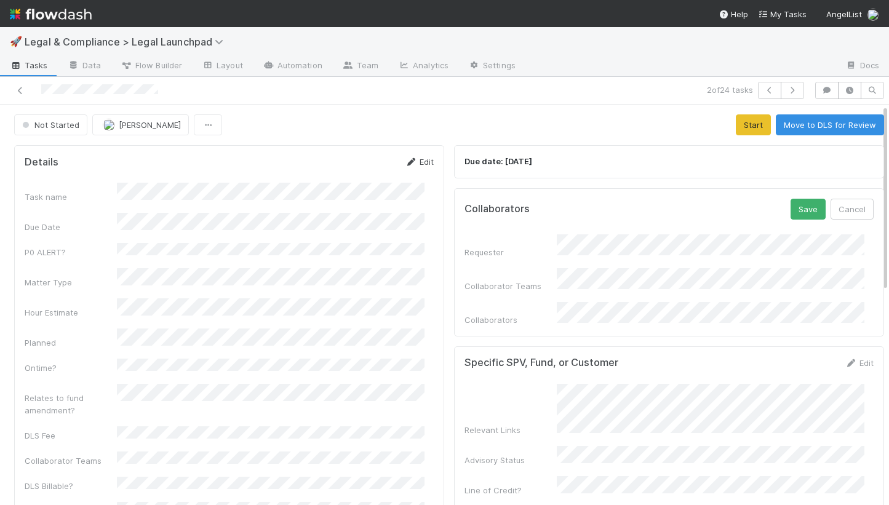
click at [405, 157] on link "Edit" at bounding box center [419, 162] width 29 height 10
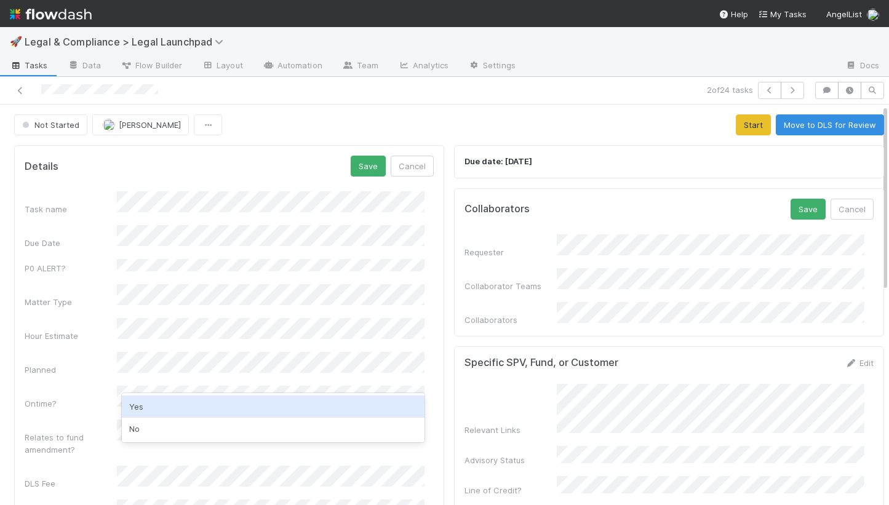
click at [153, 410] on div "Yes" at bounding box center [273, 407] width 303 height 22
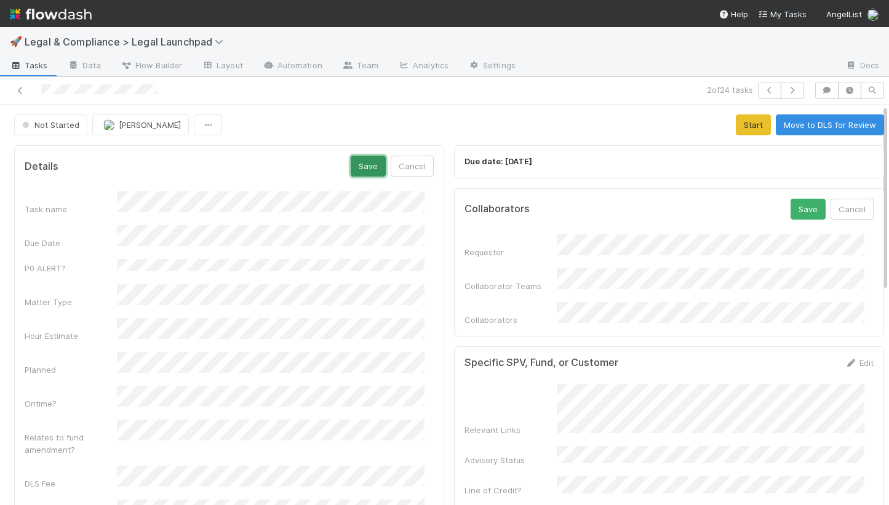
click at [354, 165] on button "Save" at bounding box center [368, 166] width 35 height 21
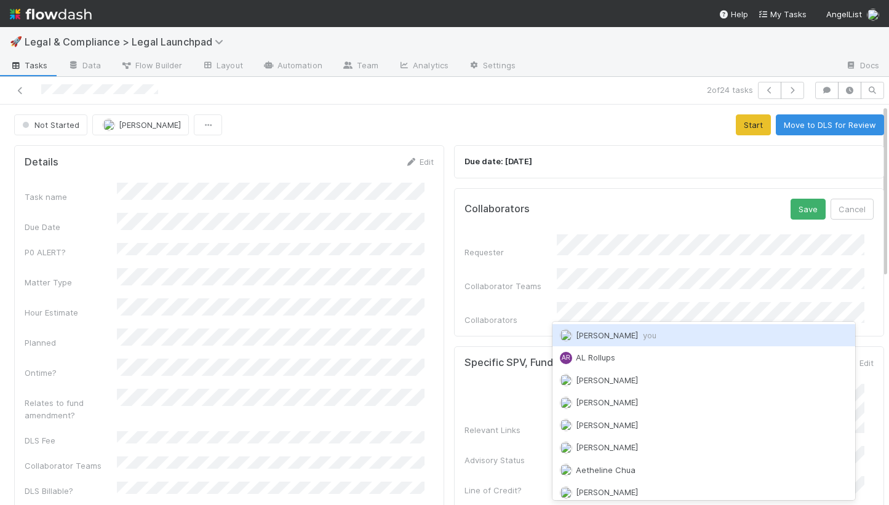
click at [643, 335] on span "you" at bounding box center [650, 335] width 14 height 10
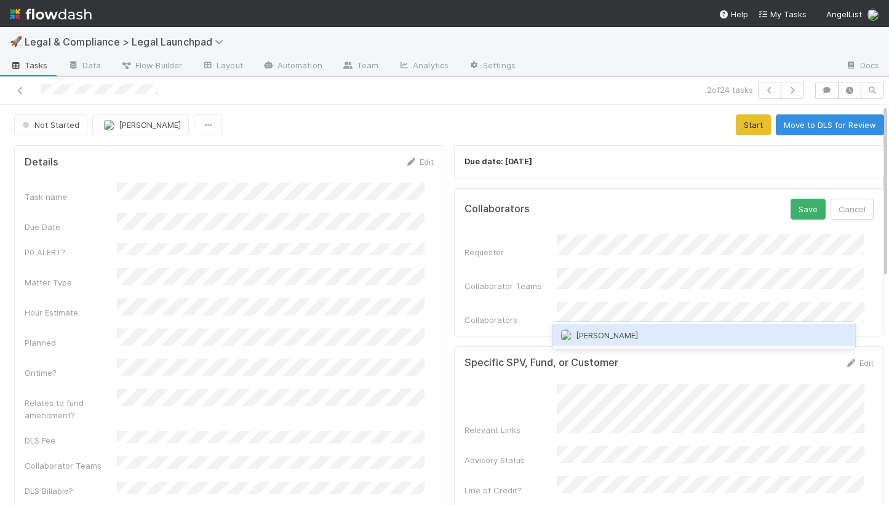
click at [632, 332] on div "Hye Jin Koh" at bounding box center [703, 335] width 303 height 22
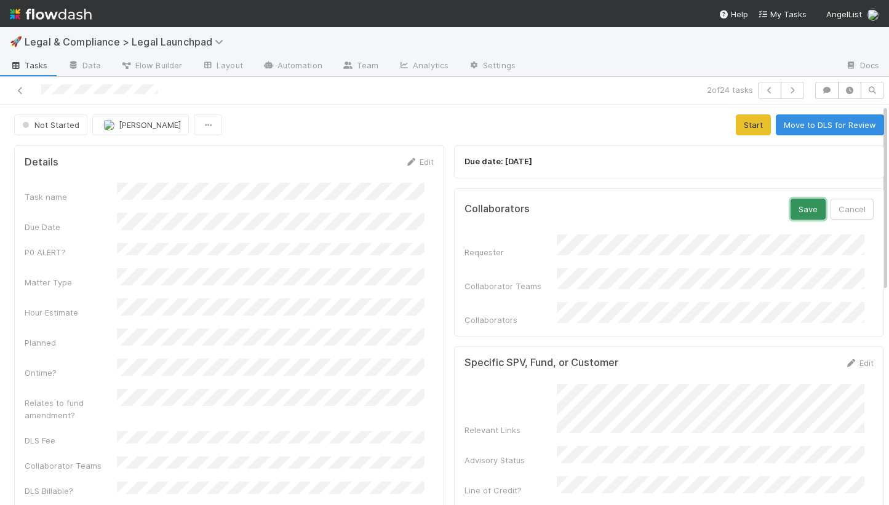
click at [791, 212] on button "Save" at bounding box center [808, 209] width 35 height 21
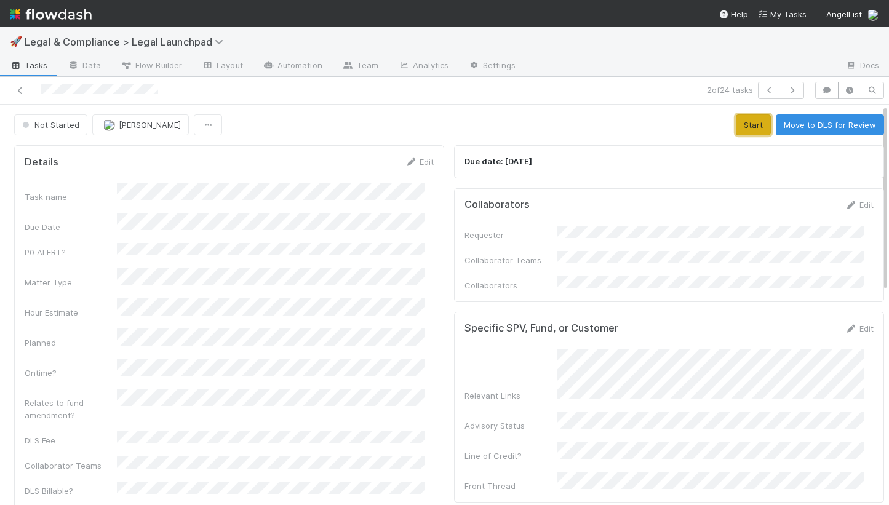
click at [738, 129] on button "Start" at bounding box center [753, 124] width 35 height 21
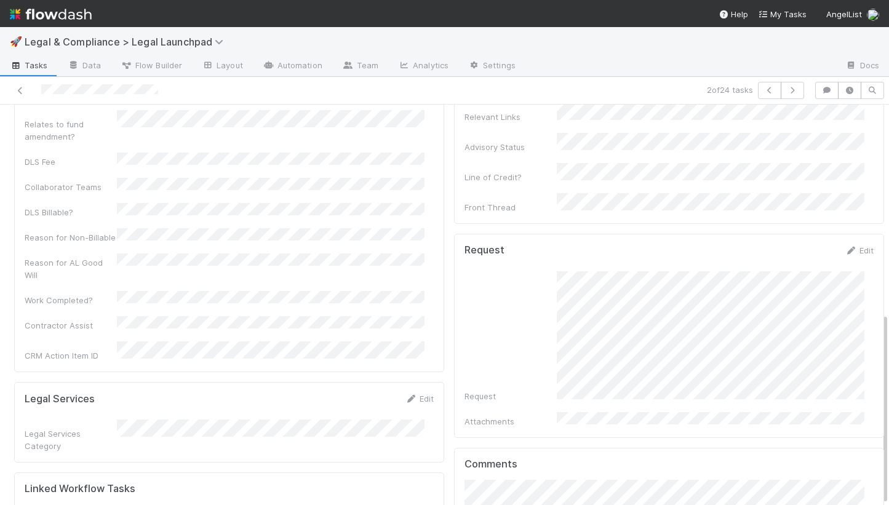
scroll to position [436, 0]
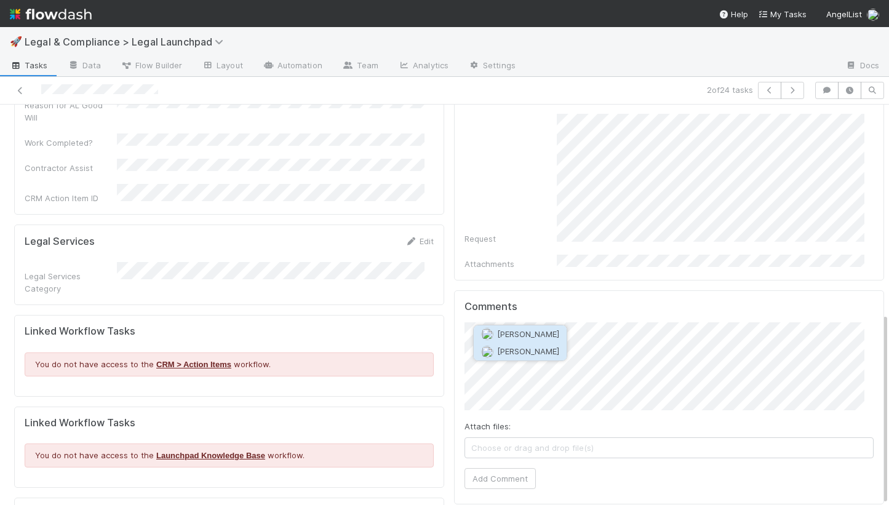
click at [538, 355] on span "Catherine Nguyen" at bounding box center [528, 351] width 62 height 10
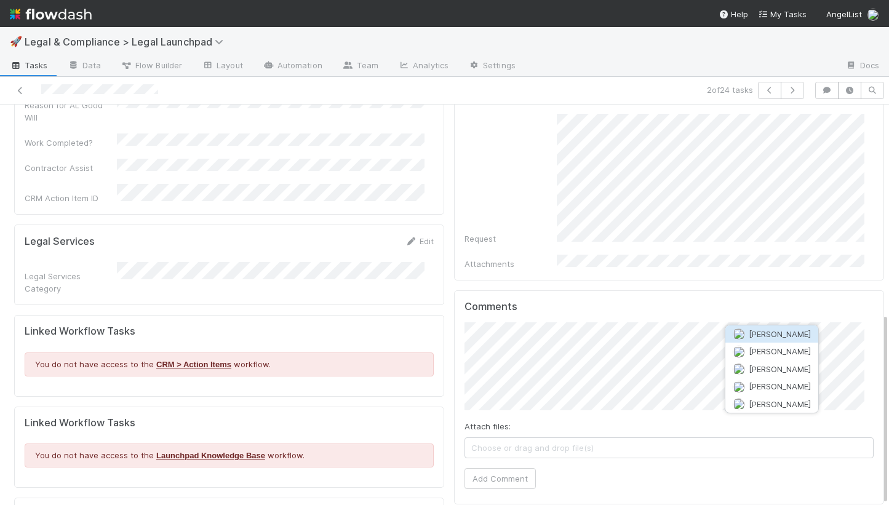
click at [759, 333] on span "Matt Friedman" at bounding box center [780, 334] width 62 height 10
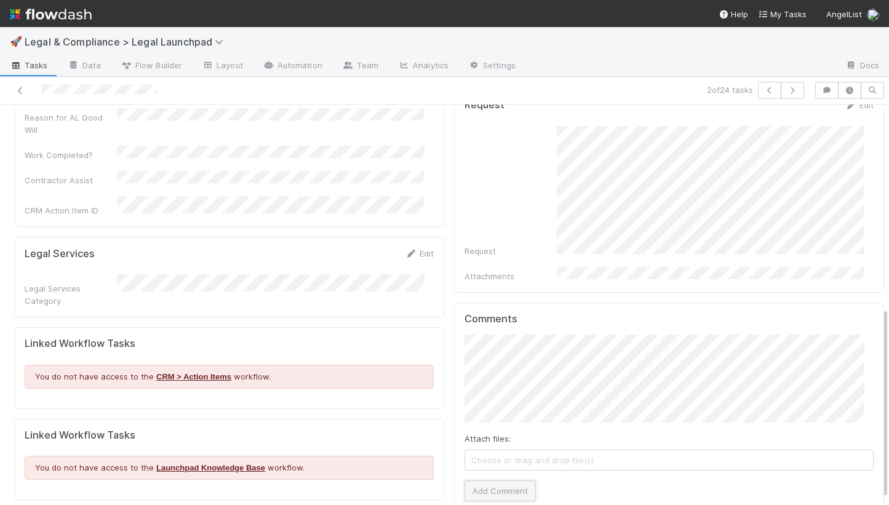
click at [481, 453] on button "Add Comment" at bounding box center [499, 490] width 71 height 21
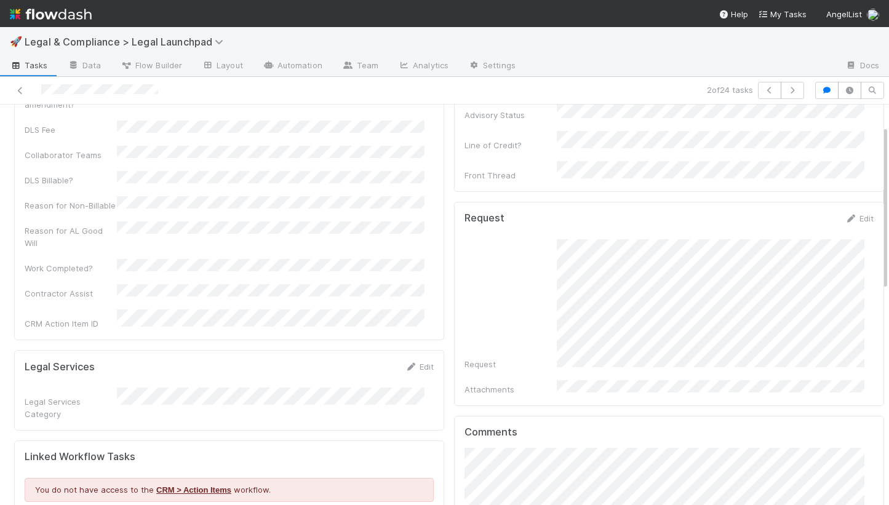
scroll to position [0, 0]
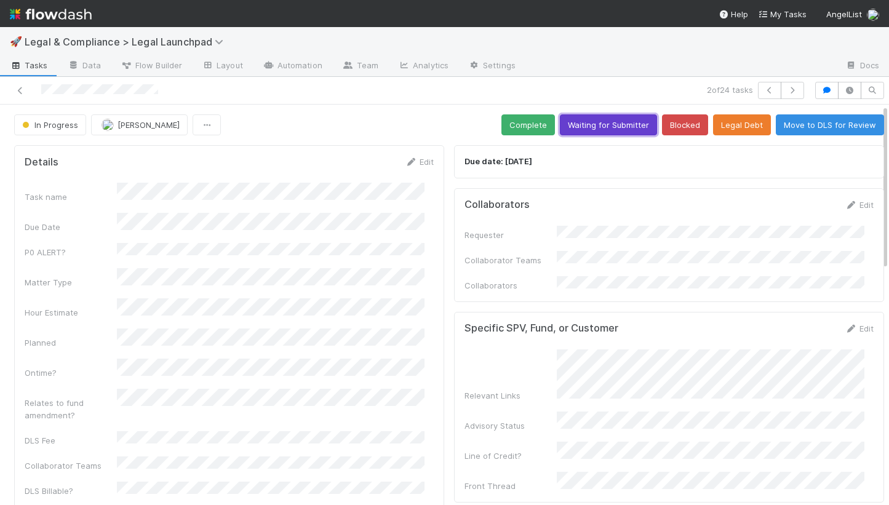
click at [602, 114] on button "Waiting for Submitter" at bounding box center [608, 124] width 97 height 21
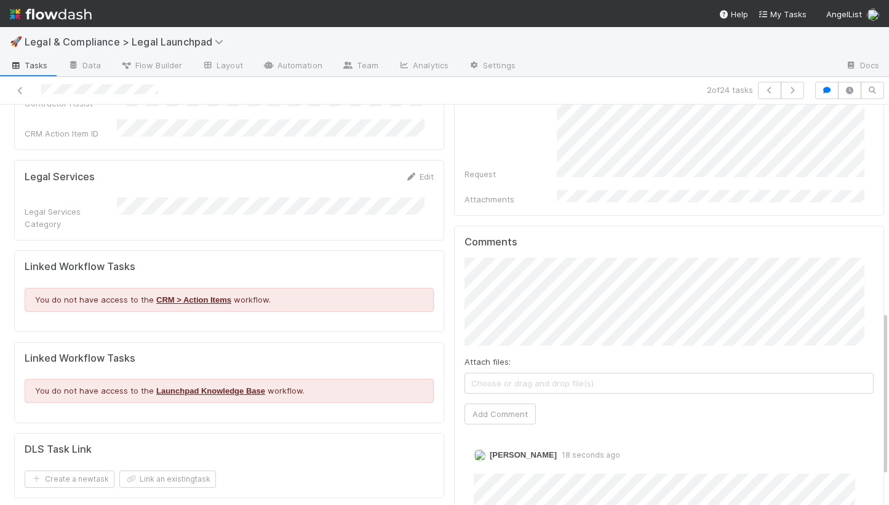
scroll to position [570, 0]
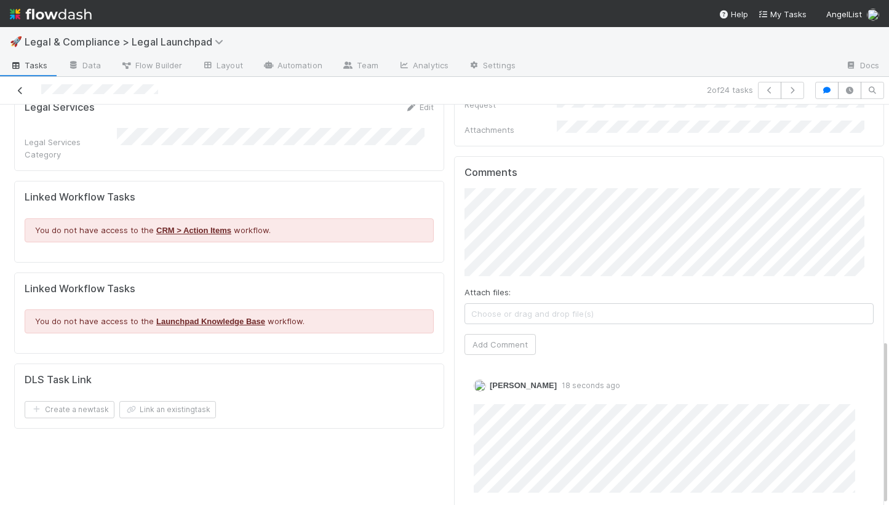
click at [21, 87] on icon at bounding box center [20, 91] width 12 height 8
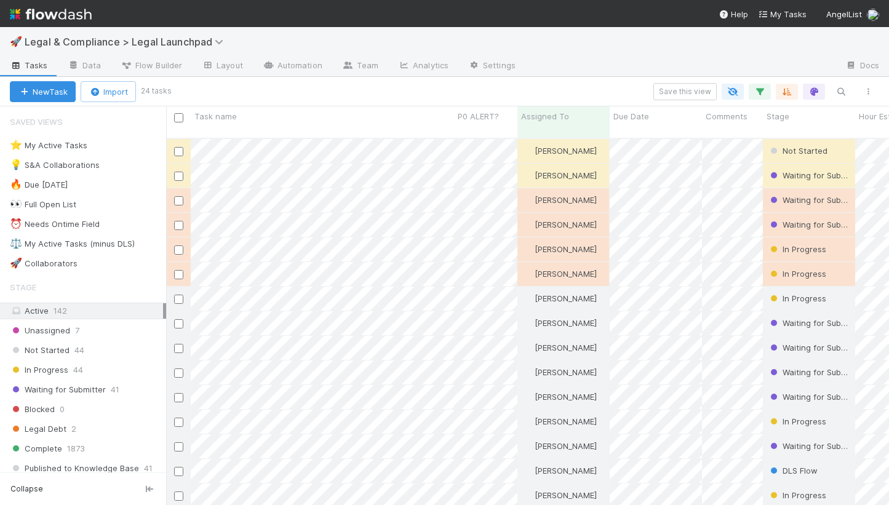
scroll to position [368, 714]
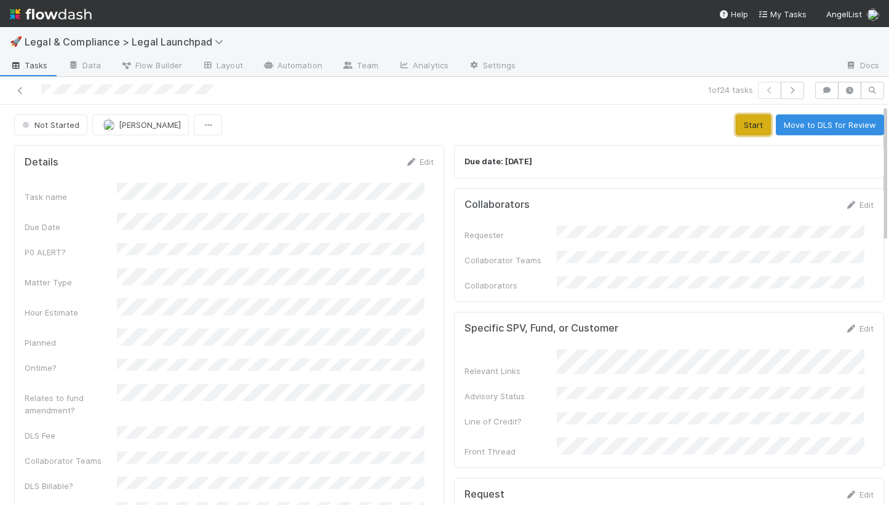
click at [736, 130] on button "Start" at bounding box center [753, 124] width 35 height 21
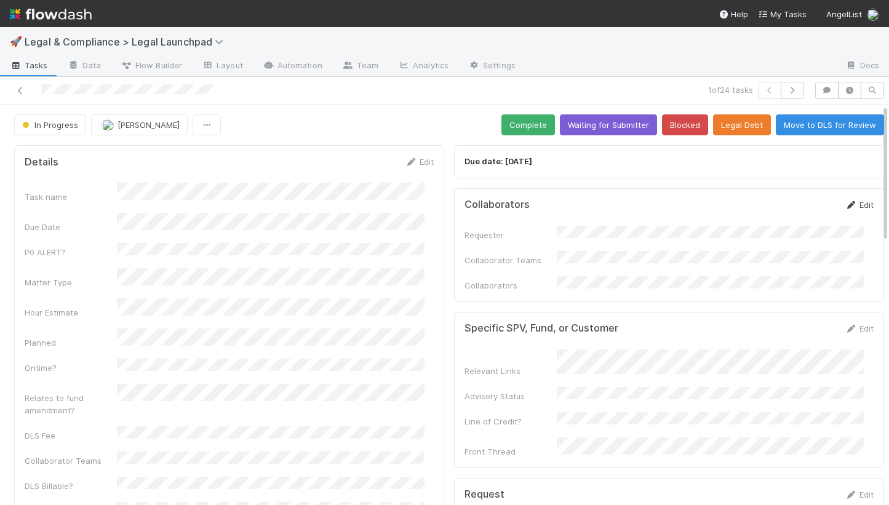
click at [845, 201] on icon at bounding box center [851, 205] width 12 height 8
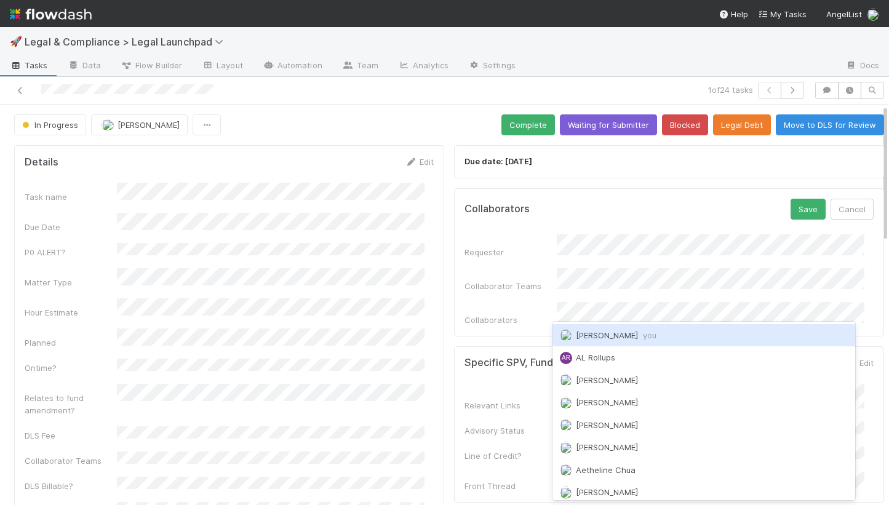
click at [692, 336] on div "Jason Siev you" at bounding box center [703, 335] width 303 height 22
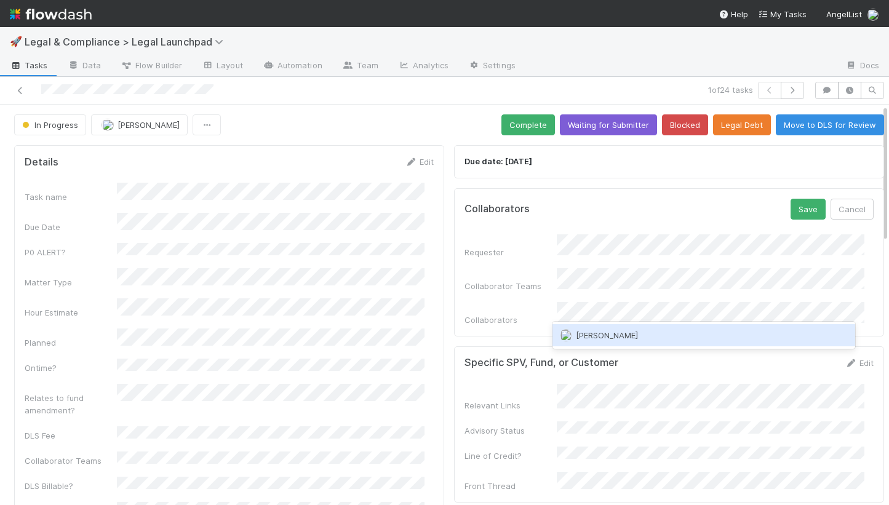
click at [669, 338] on div "Hye Jin Koh" at bounding box center [703, 335] width 303 height 22
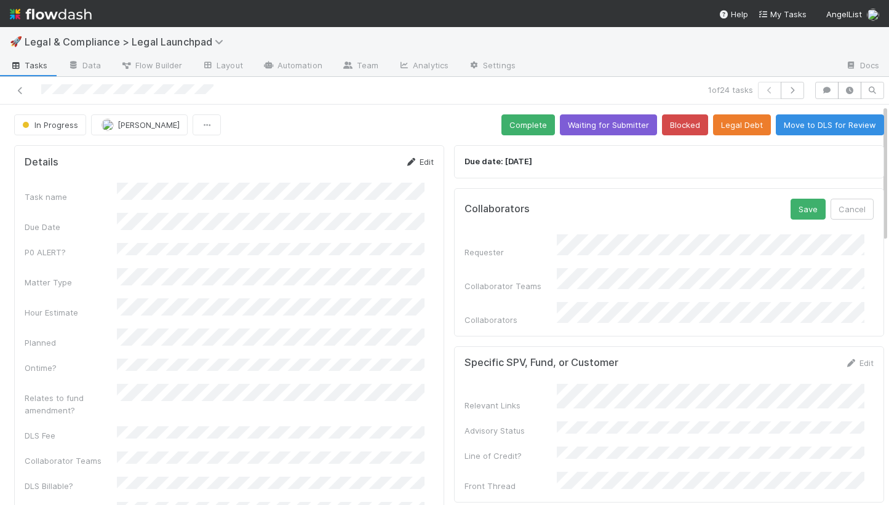
click at [413, 159] on link "Edit" at bounding box center [419, 162] width 29 height 10
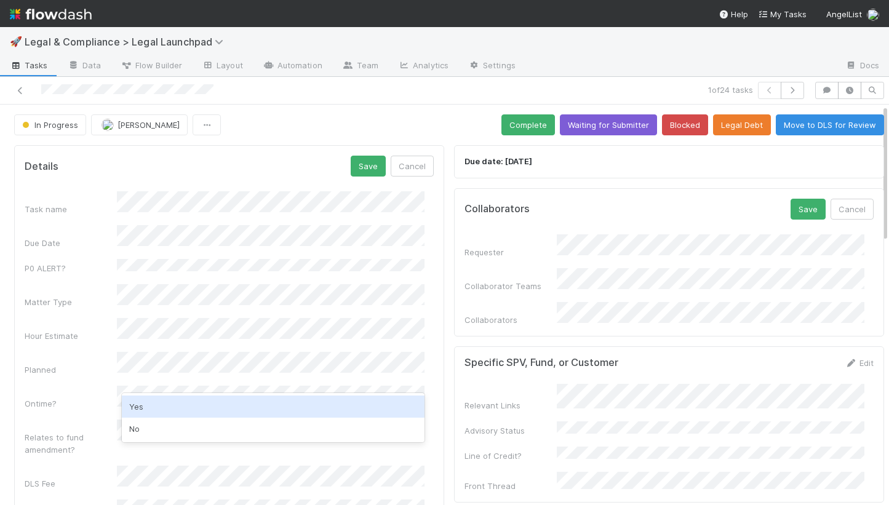
click at [145, 408] on div "Yes" at bounding box center [273, 407] width 303 height 22
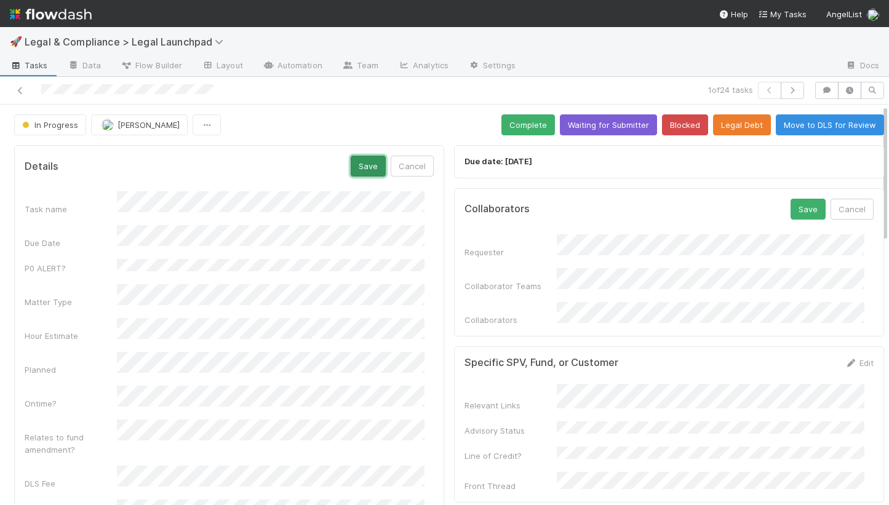
click at [357, 165] on button "Save" at bounding box center [368, 166] width 35 height 21
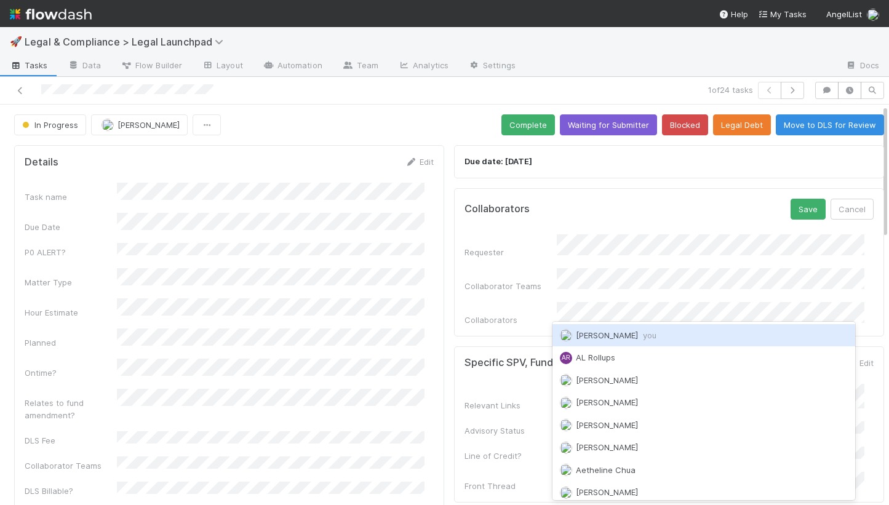
click at [648, 337] on div "Jason Siev you" at bounding box center [703, 335] width 303 height 22
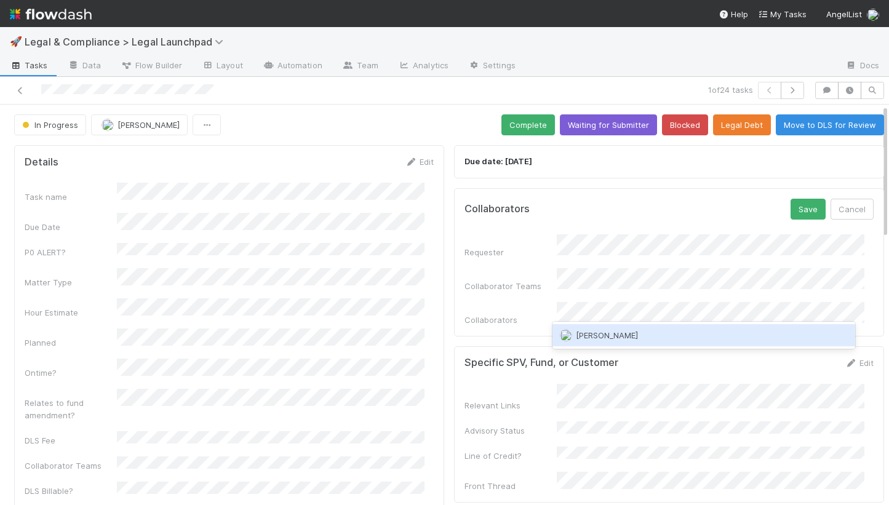
click at [693, 333] on div "Hye Jin Koh" at bounding box center [703, 335] width 303 height 22
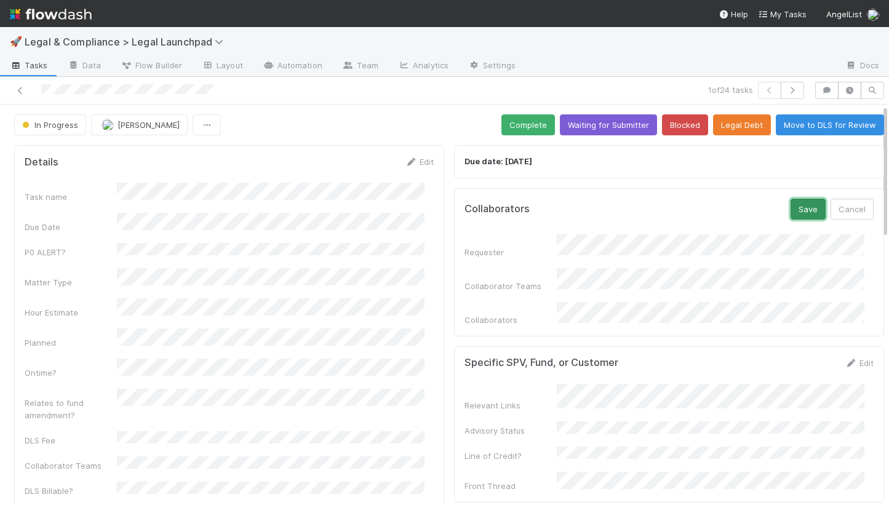
click at [791, 217] on button "Save" at bounding box center [808, 209] width 35 height 21
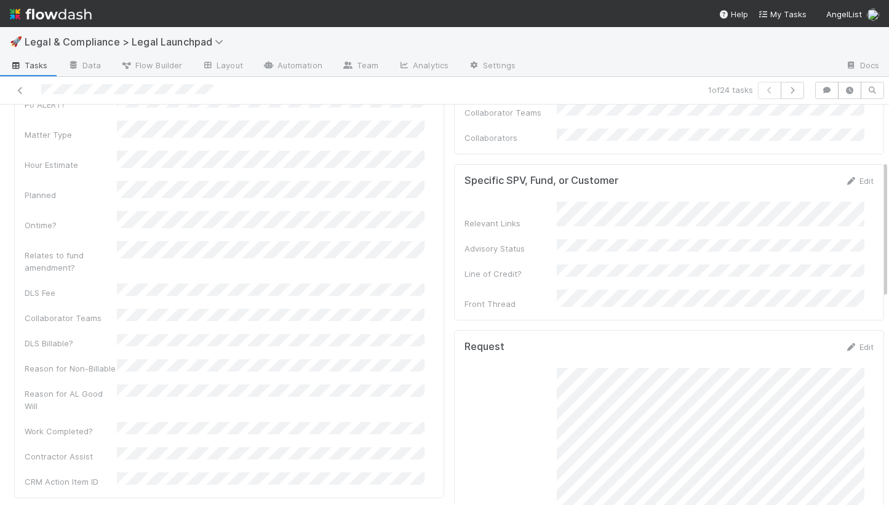
scroll to position [231, 0]
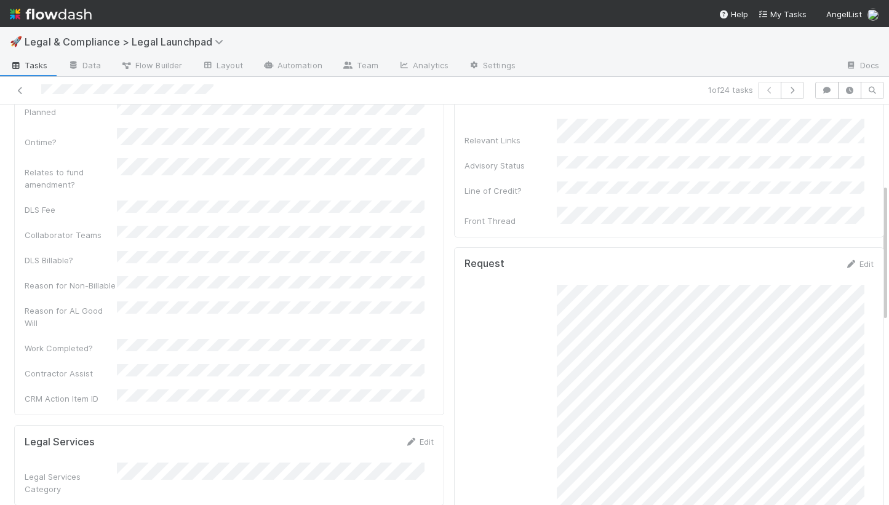
click at [42, 92] on div at bounding box center [207, 90] width 404 height 17
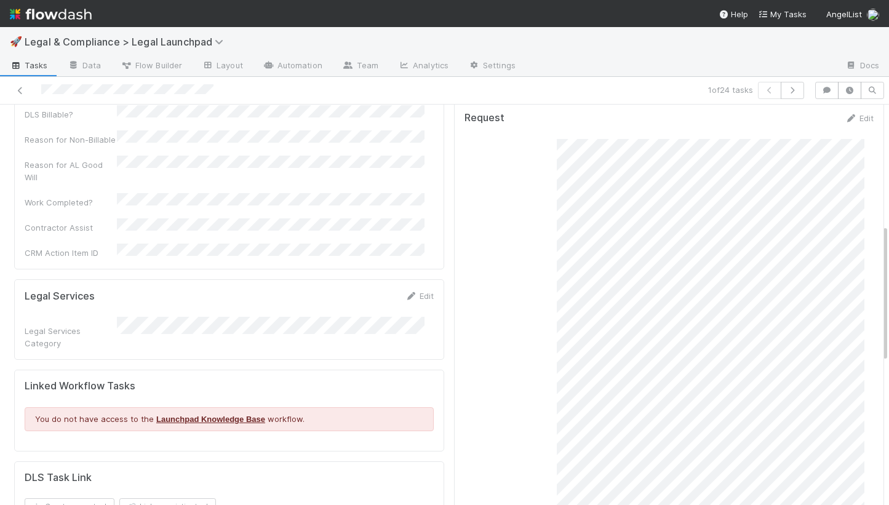
scroll to position [378, 0]
click at [746, 257] on div "Request" at bounding box center [668, 389] width 409 height 505
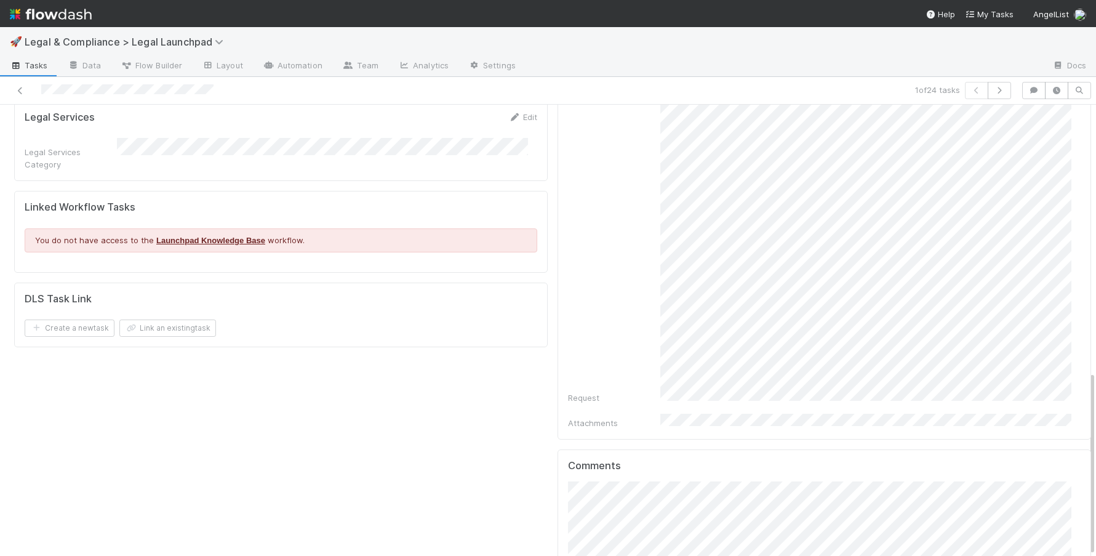
scroll to position [650, 0]
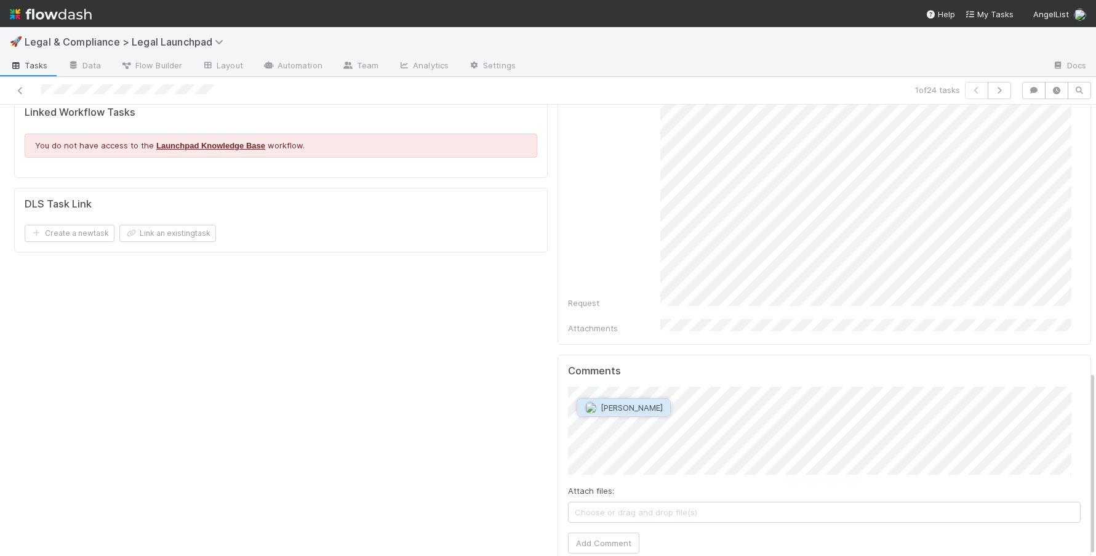
click at [611, 408] on span "Susan Tang" at bounding box center [631, 407] width 62 height 10
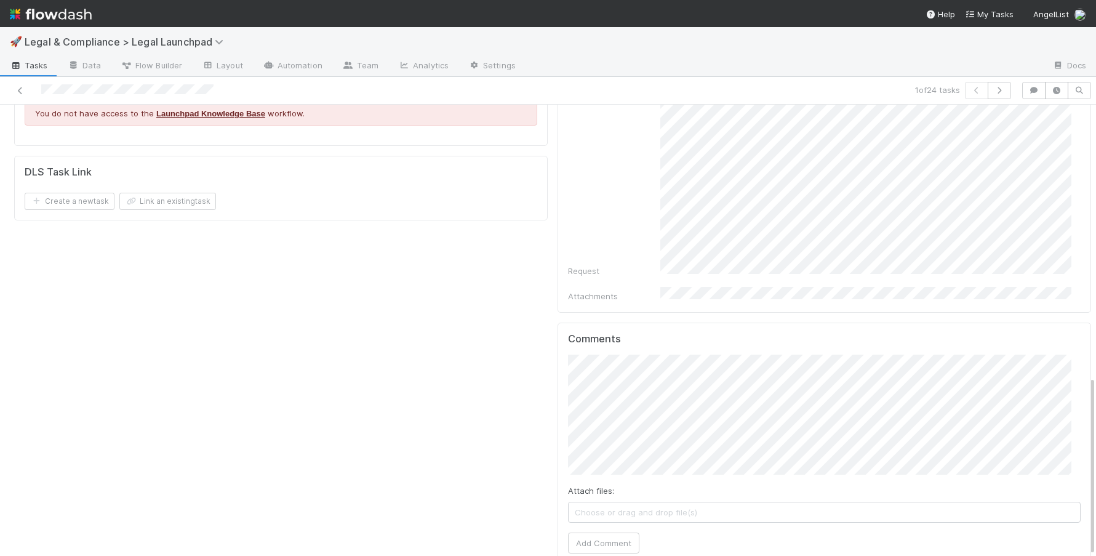
scroll to position [9, 0]
click at [599, 453] on button "Add Comment" at bounding box center [603, 542] width 71 height 21
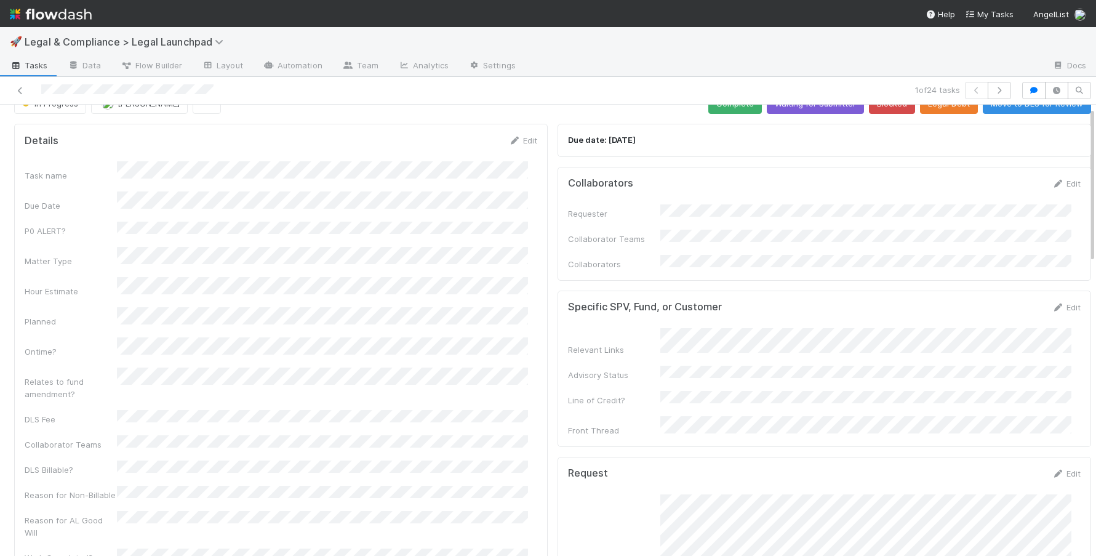
scroll to position [0, 0]
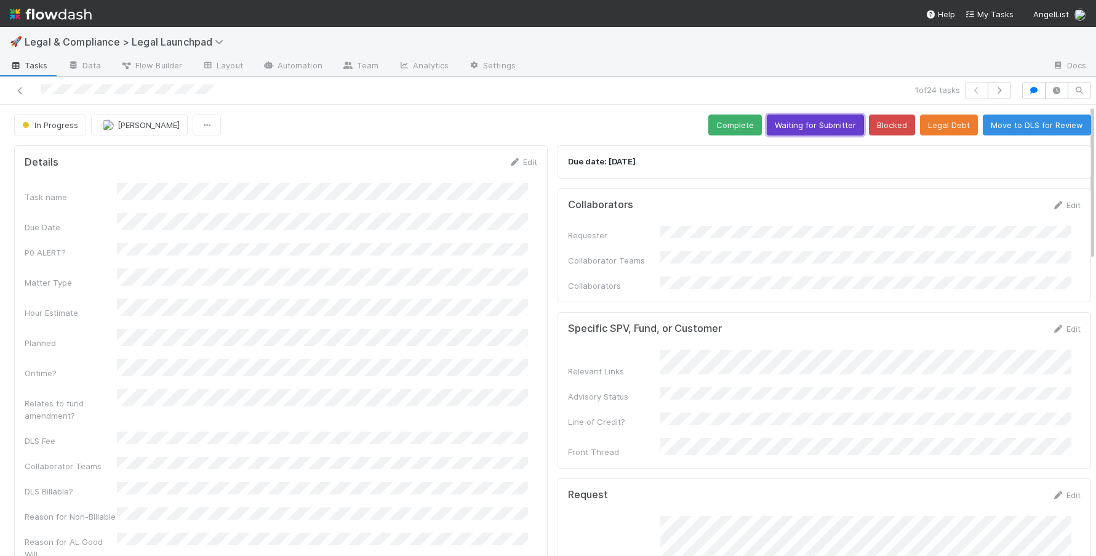
click at [780, 120] on button "Waiting for Submitter" at bounding box center [815, 124] width 97 height 21
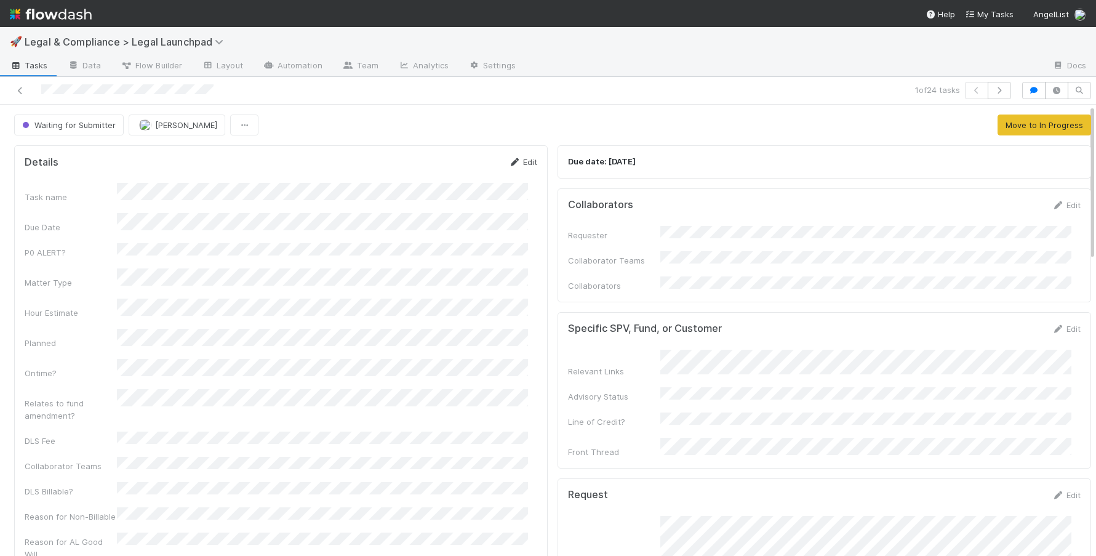
click at [519, 157] on link "Edit" at bounding box center [522, 162] width 29 height 10
click at [462, 156] on button "Save" at bounding box center [471, 166] width 35 height 21
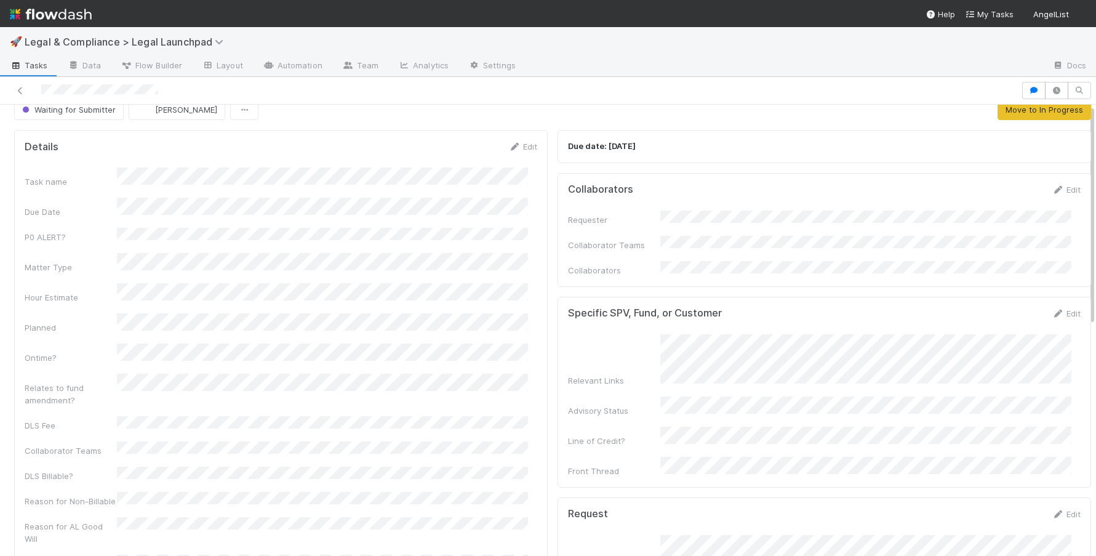
scroll to position [22, 0]
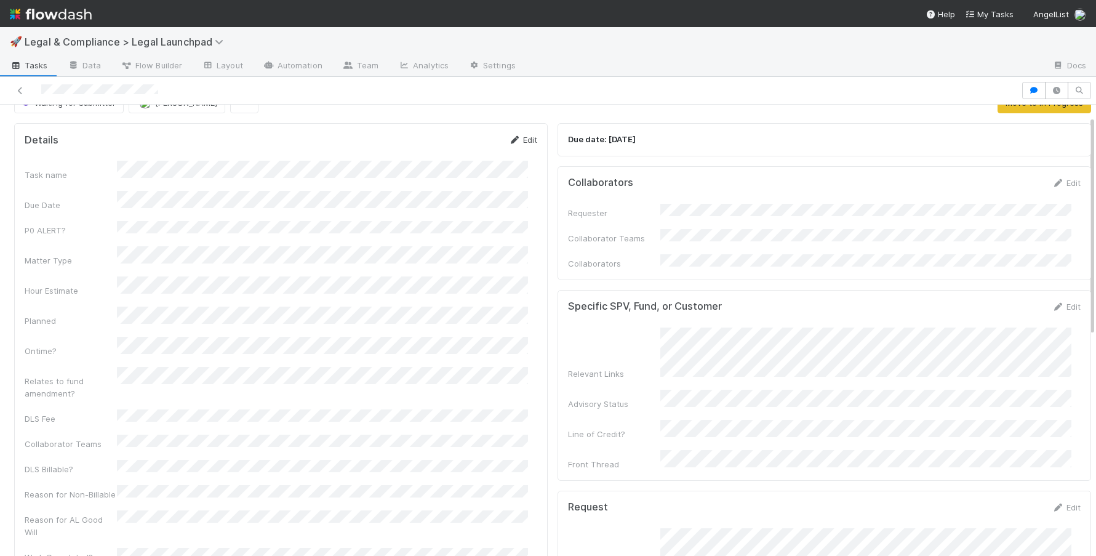
click at [508, 138] on icon at bounding box center [514, 140] width 12 height 8
click at [92, 296] on div "Hour Estimate" at bounding box center [281, 308] width 512 height 24
click at [308, 145] on div "Details Save Cancel" at bounding box center [281, 143] width 512 height 21
click at [464, 143] on button "Save" at bounding box center [471, 143] width 35 height 21
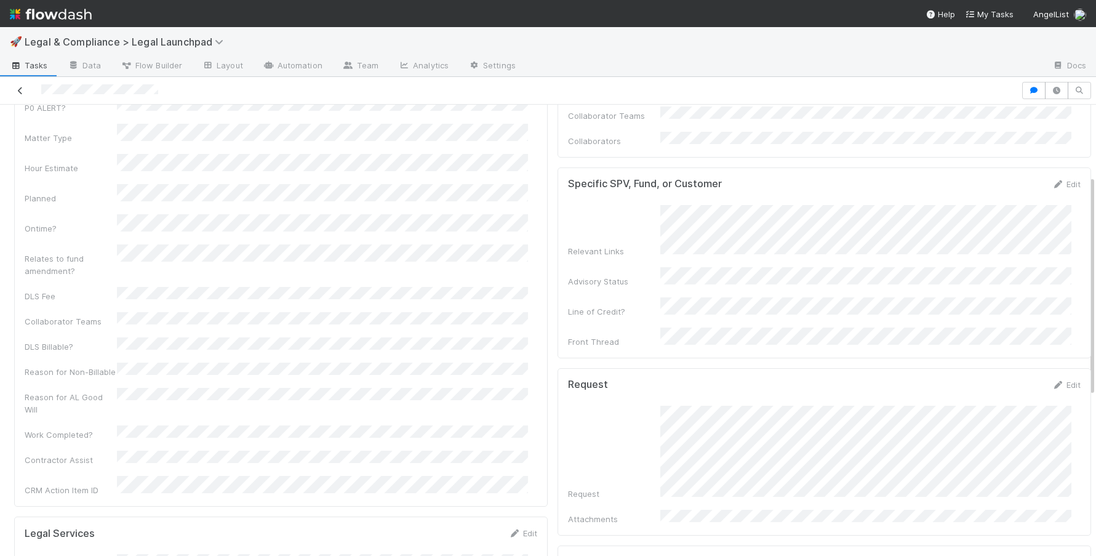
click at [20, 89] on icon at bounding box center [20, 91] width 12 height 8
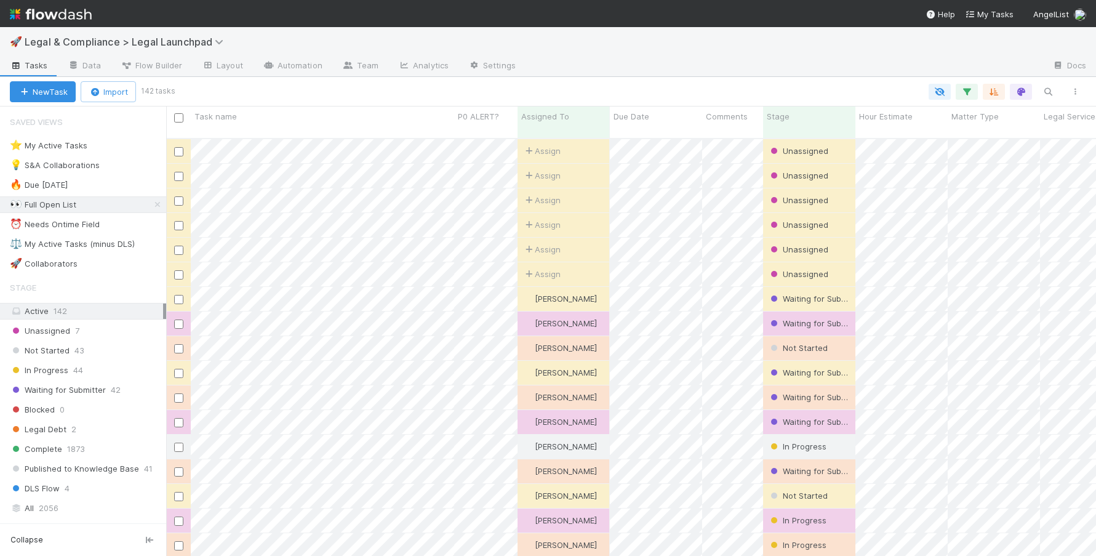
scroll to position [418, 920]
click at [963, 93] on icon "button" at bounding box center [966, 91] width 12 height 11
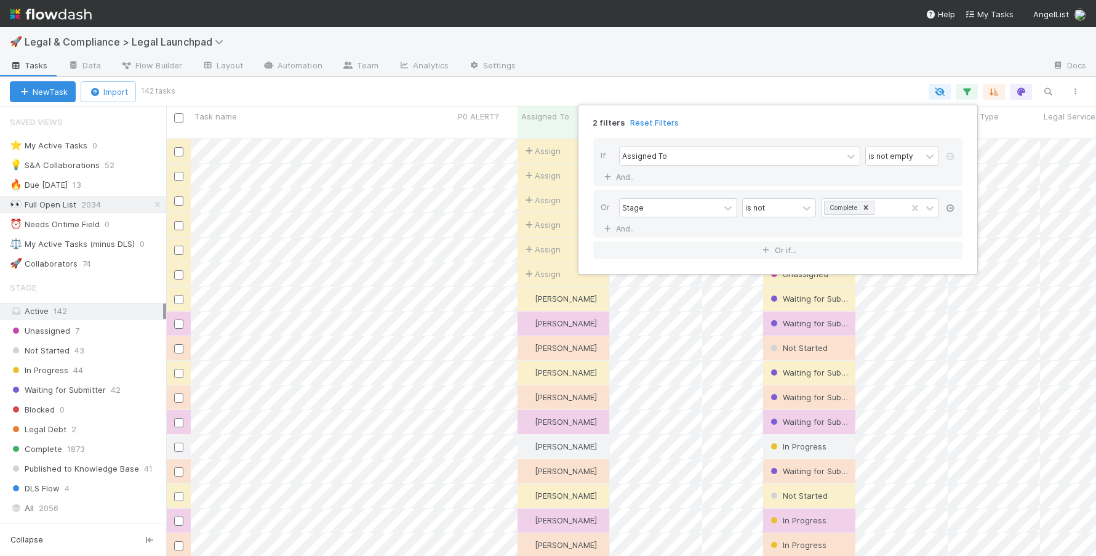
click at [957, 205] on div "Or Stage is not Complete And.." at bounding box center [777, 213] width 369 height 48
click at [950, 207] on icon at bounding box center [950, 207] width 12 height 7
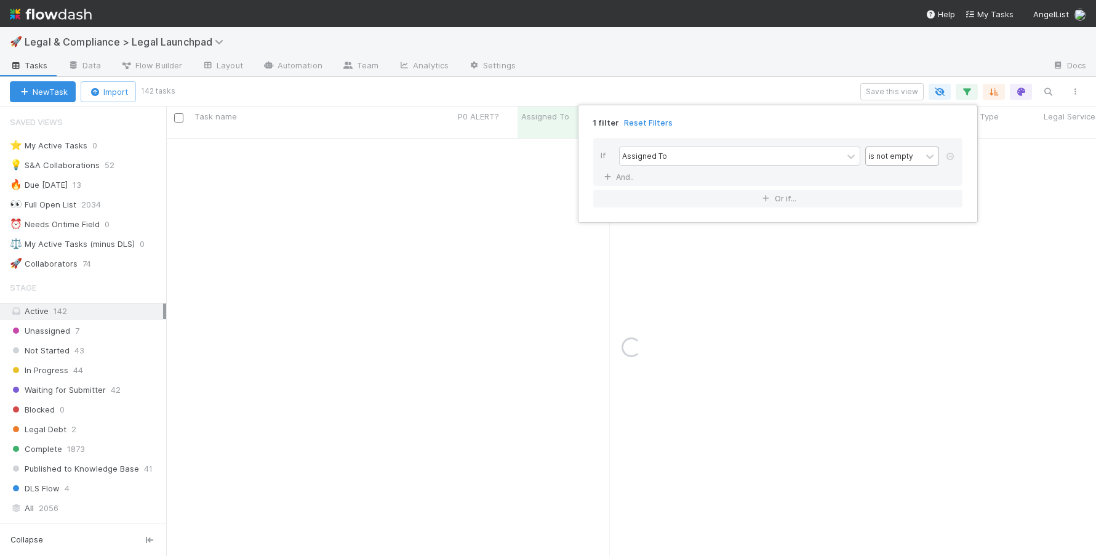
click at [915, 157] on div "is not empty" at bounding box center [893, 156] width 55 height 18
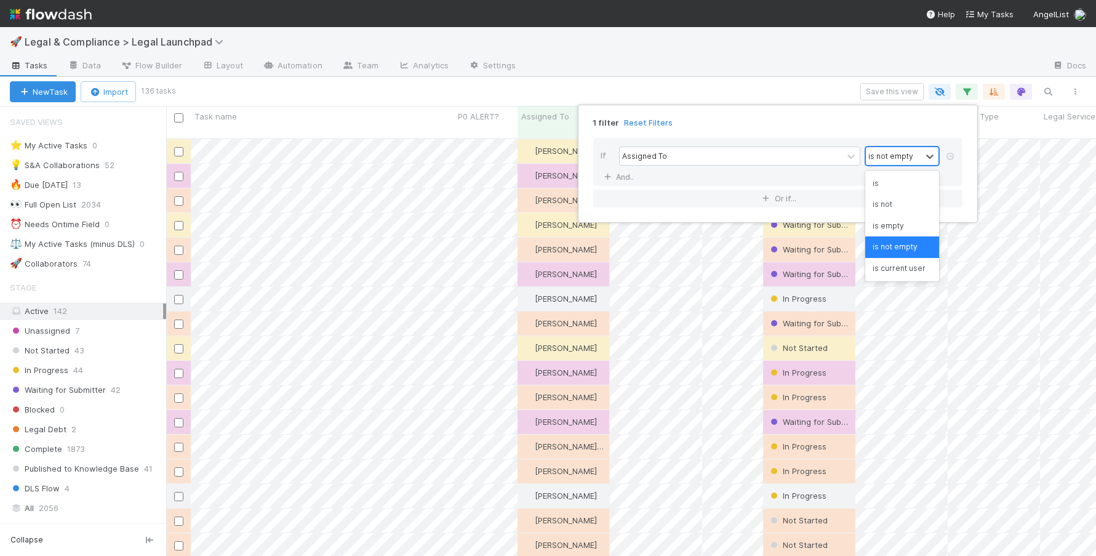
scroll to position [418, 920]
click at [896, 180] on div "is" at bounding box center [902, 183] width 74 height 21
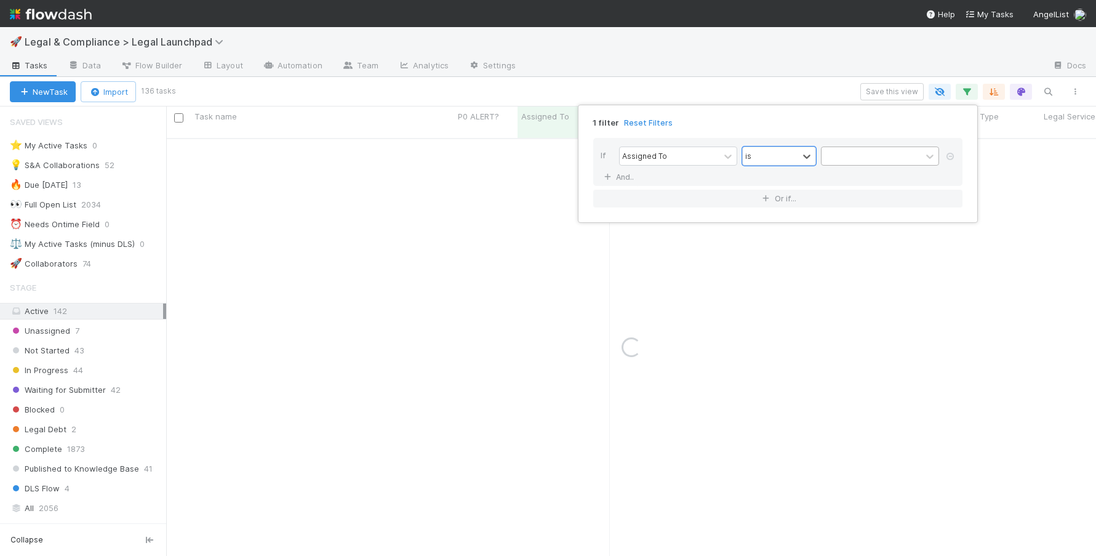
click at [891, 161] on div at bounding box center [871, 156] width 100 height 18
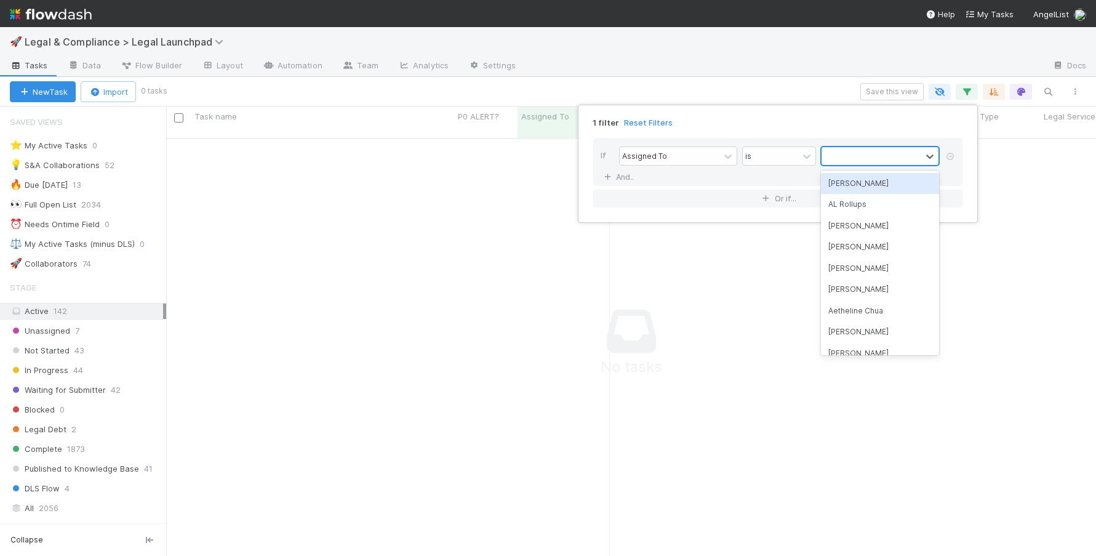
scroll to position [409, 920]
type input "rob"
click at [899, 183] on div "[PERSON_NAME]" at bounding box center [880, 183] width 118 height 21
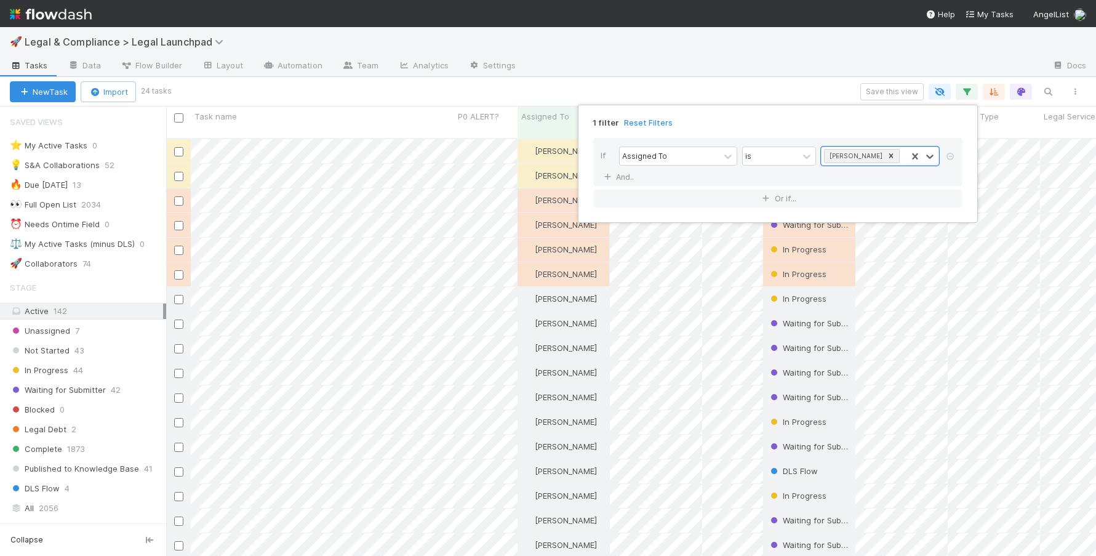
scroll to position [418, 920]
click at [716, 68] on div "1 filter Reset Filters If Assigned To is option Robin Sosnow, selected. 0 resul…" at bounding box center [548, 278] width 1096 height 556
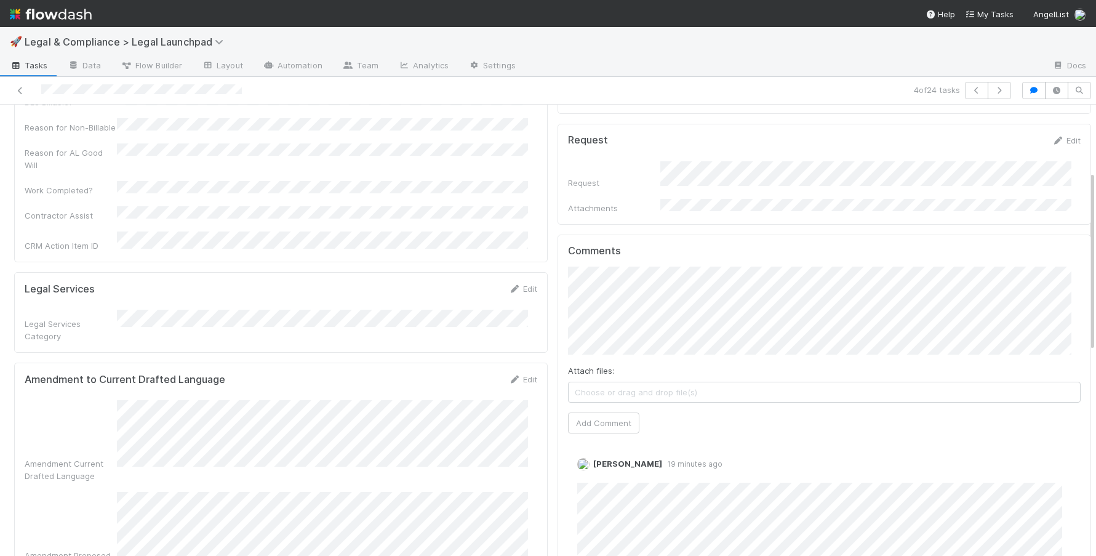
scroll to position [166, 0]
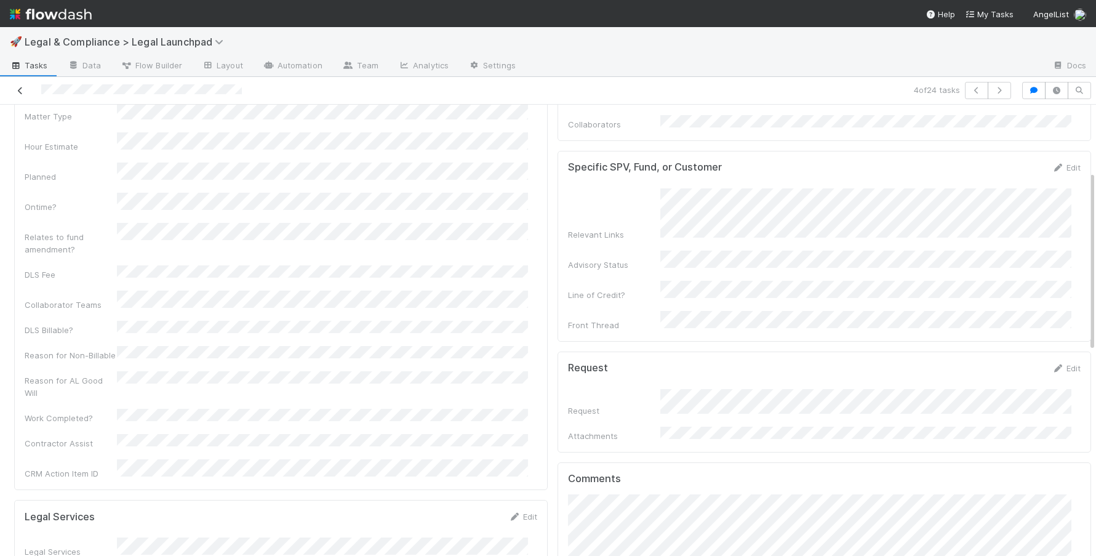
click at [20, 92] on icon at bounding box center [20, 91] width 12 height 8
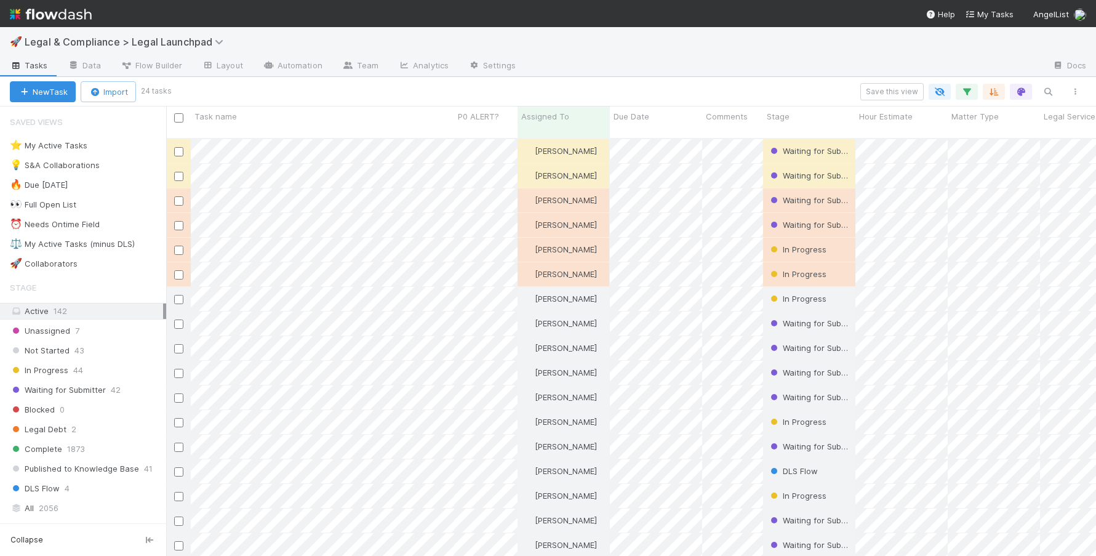
scroll to position [418, 920]
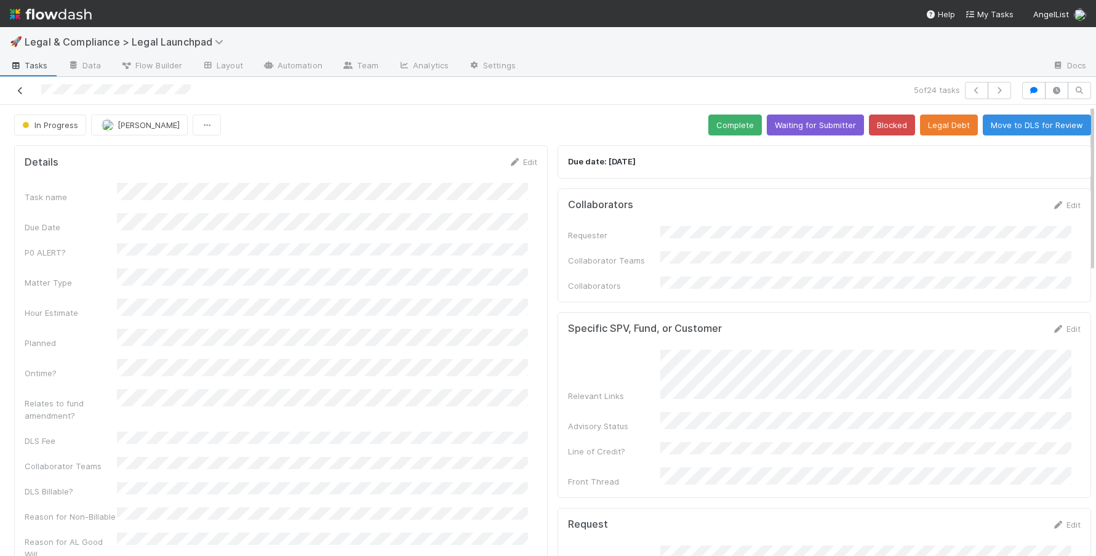
click at [23, 87] on icon at bounding box center [20, 91] width 12 height 8
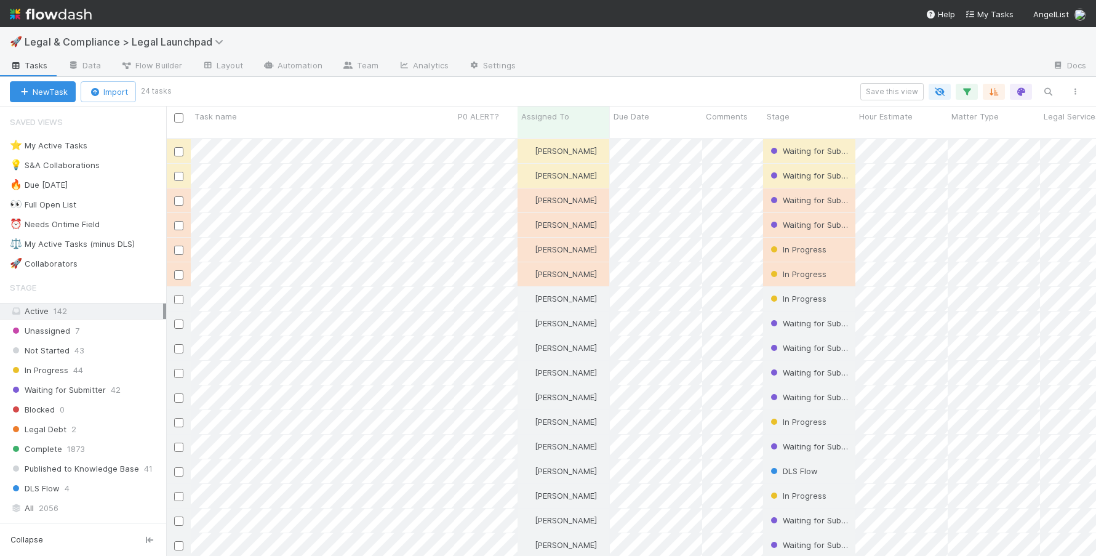
scroll to position [418, 920]
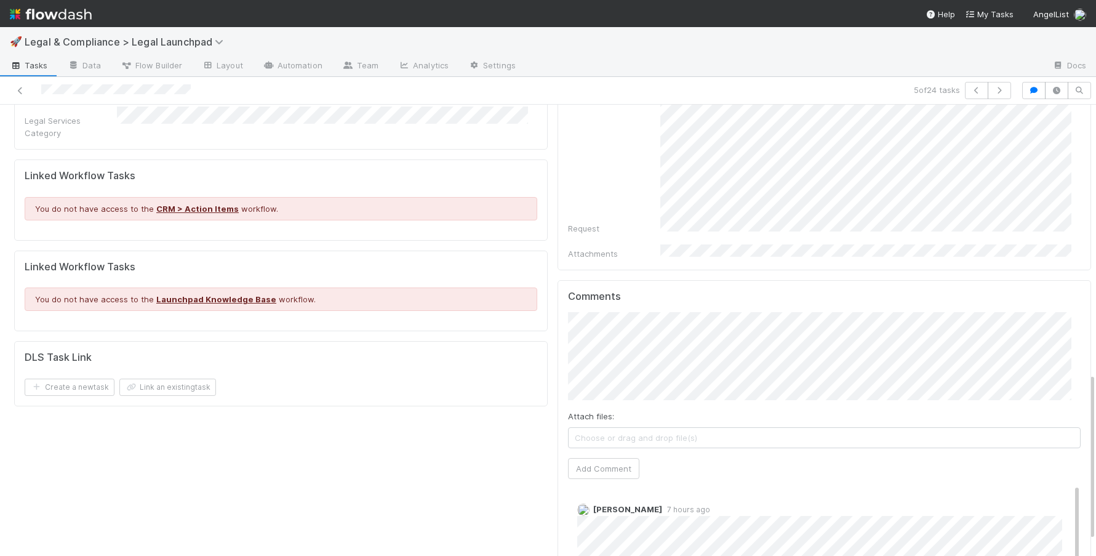
scroll to position [732, 0]
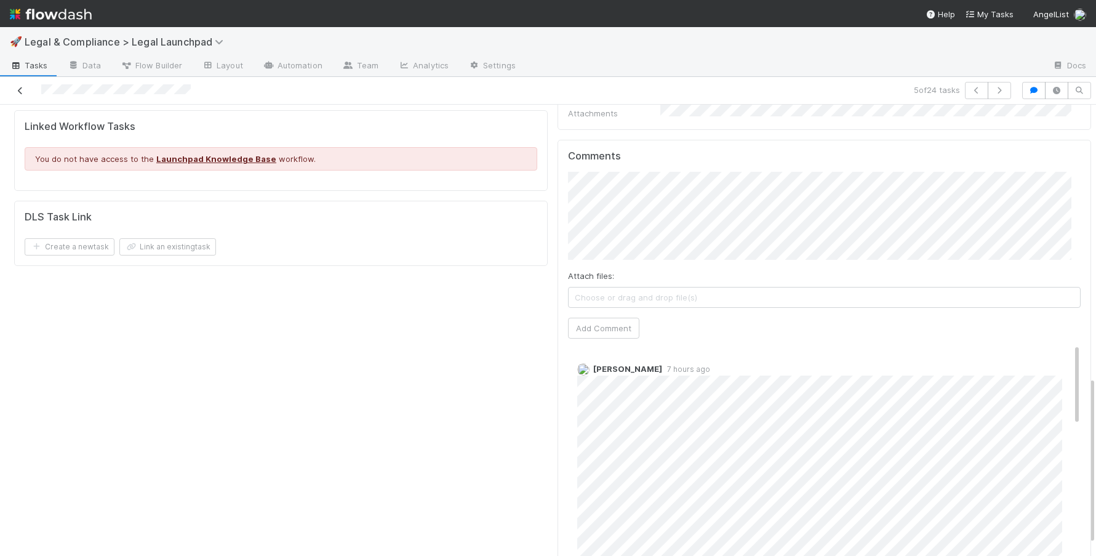
click at [22, 84] on link at bounding box center [20, 90] width 12 height 12
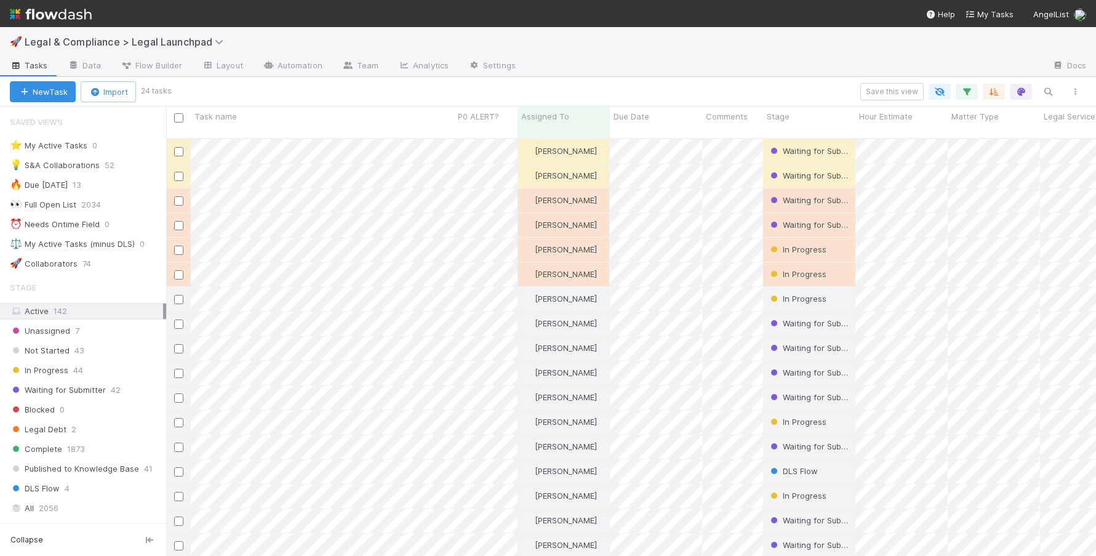
scroll to position [10, 10]
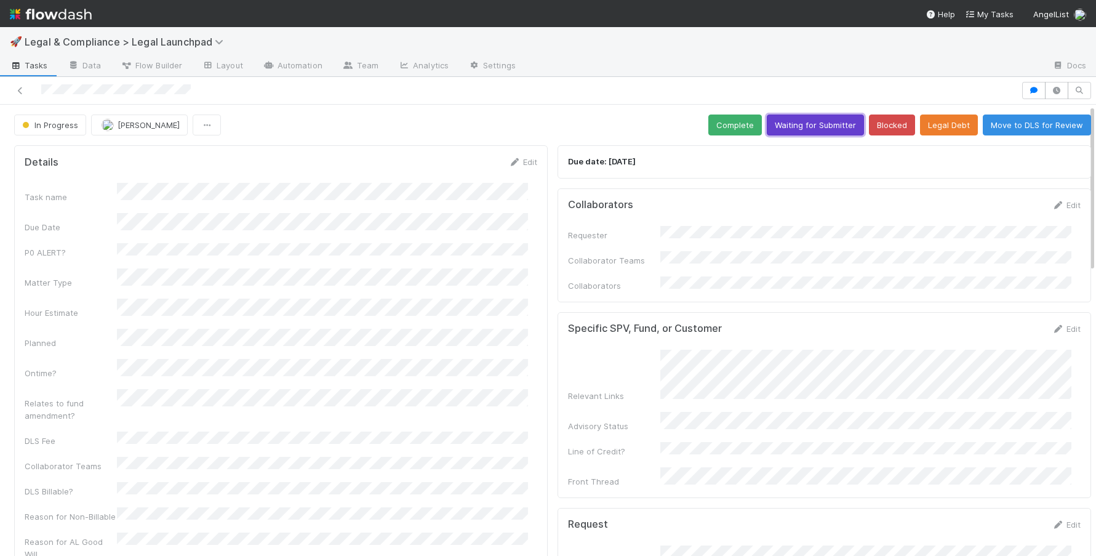
click at [791, 126] on button "Waiting for Submitter" at bounding box center [815, 124] width 97 height 21
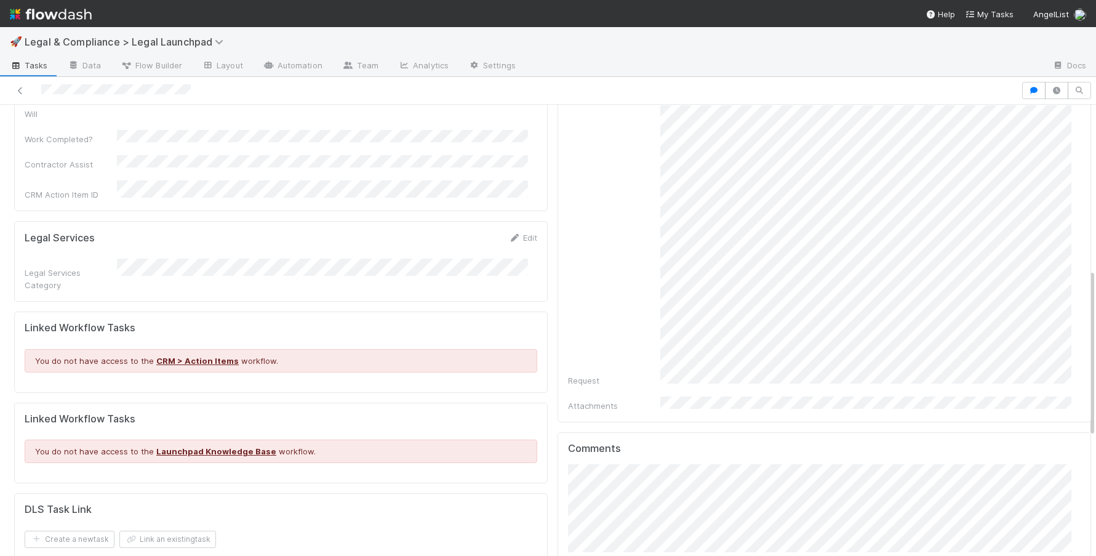
scroll to position [763, 0]
